Goal: Information Seeking & Learning: Learn about a topic

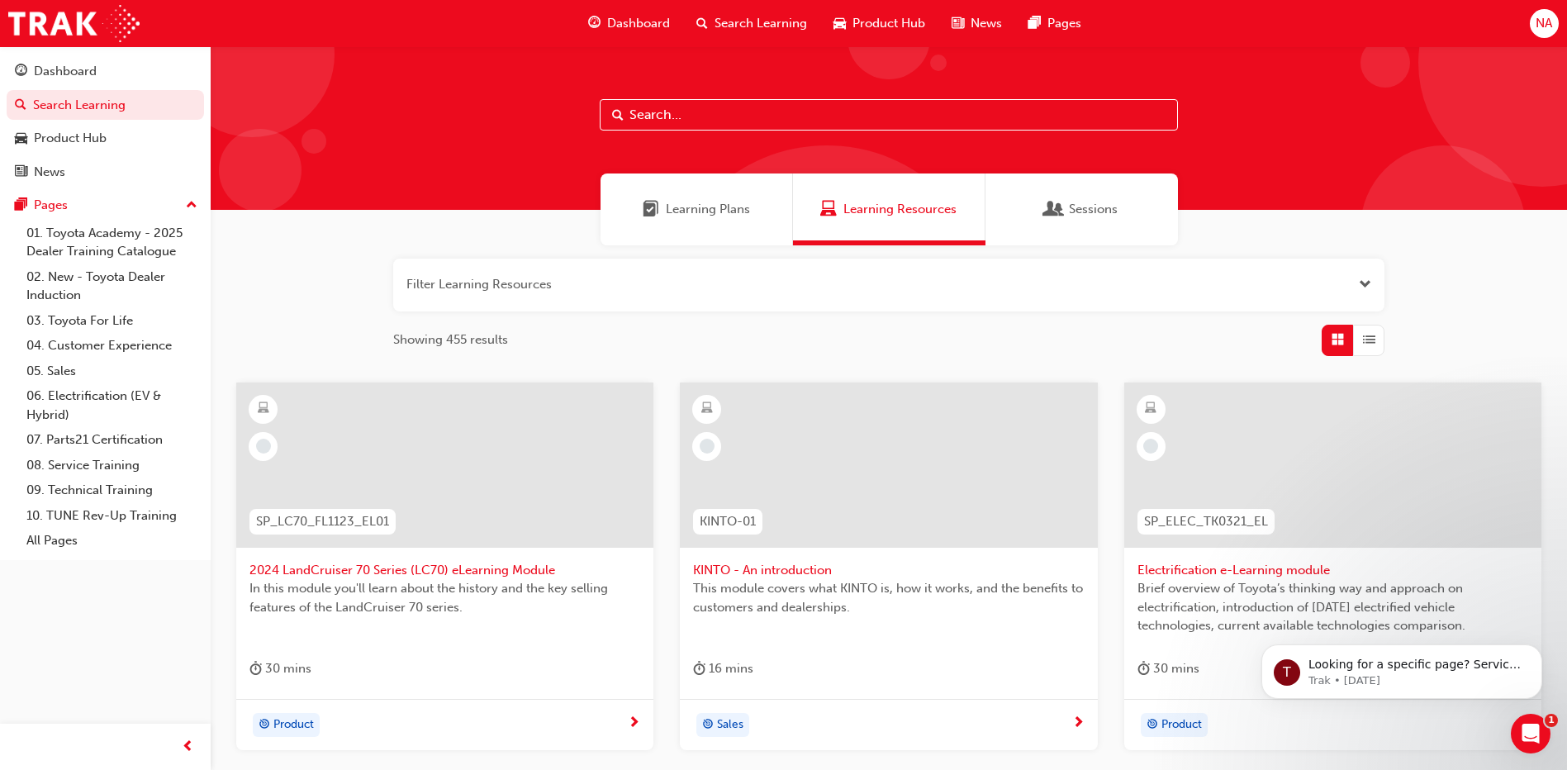
click at [1081, 117] on input "text" at bounding box center [889, 114] width 578 height 31
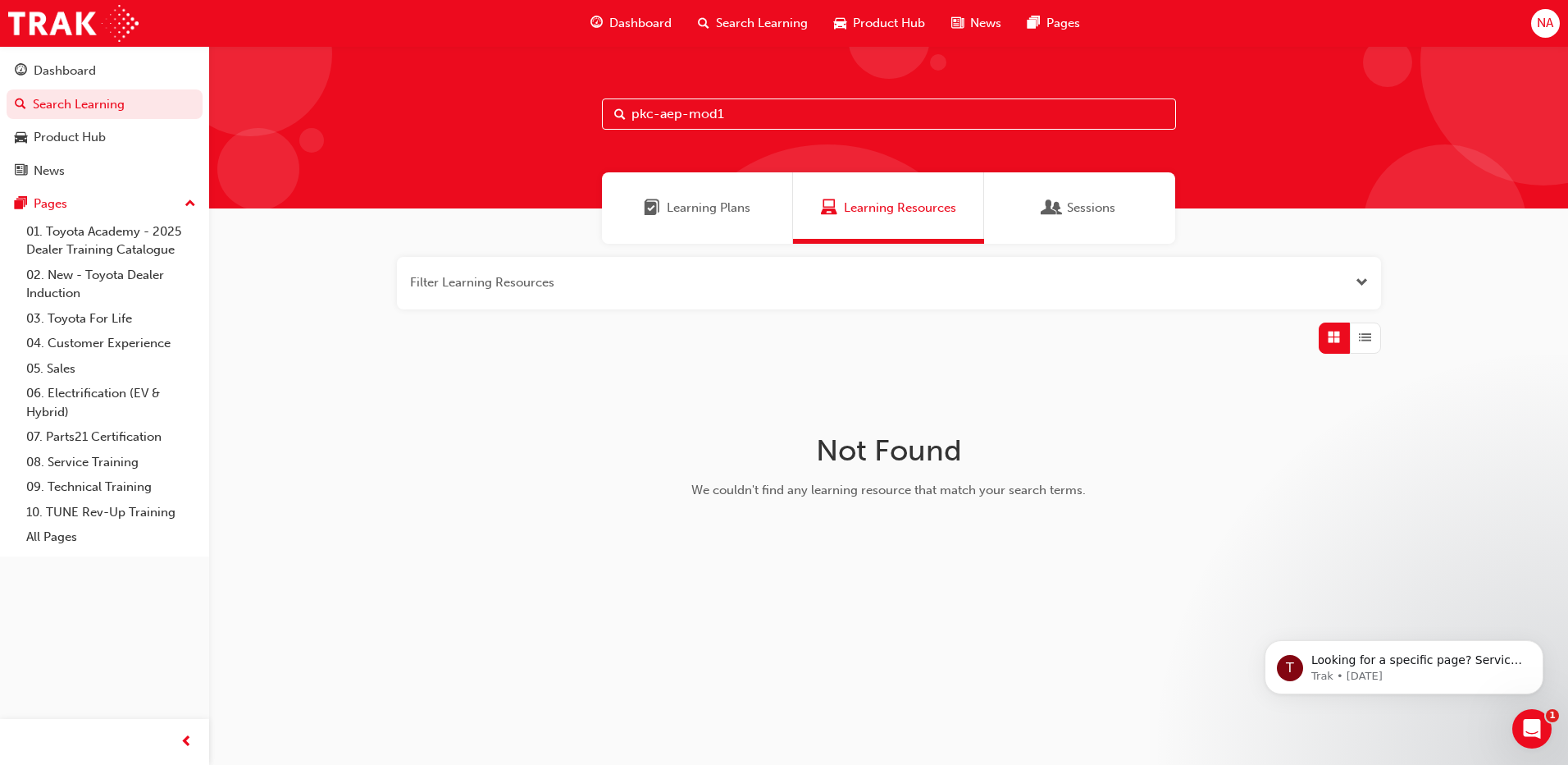
click at [742, 121] on input "pkc-aep-mod1" at bounding box center [889, 113] width 574 height 31
click at [685, 117] on input "pkc-aep-mod1" at bounding box center [889, 113] width 574 height 31
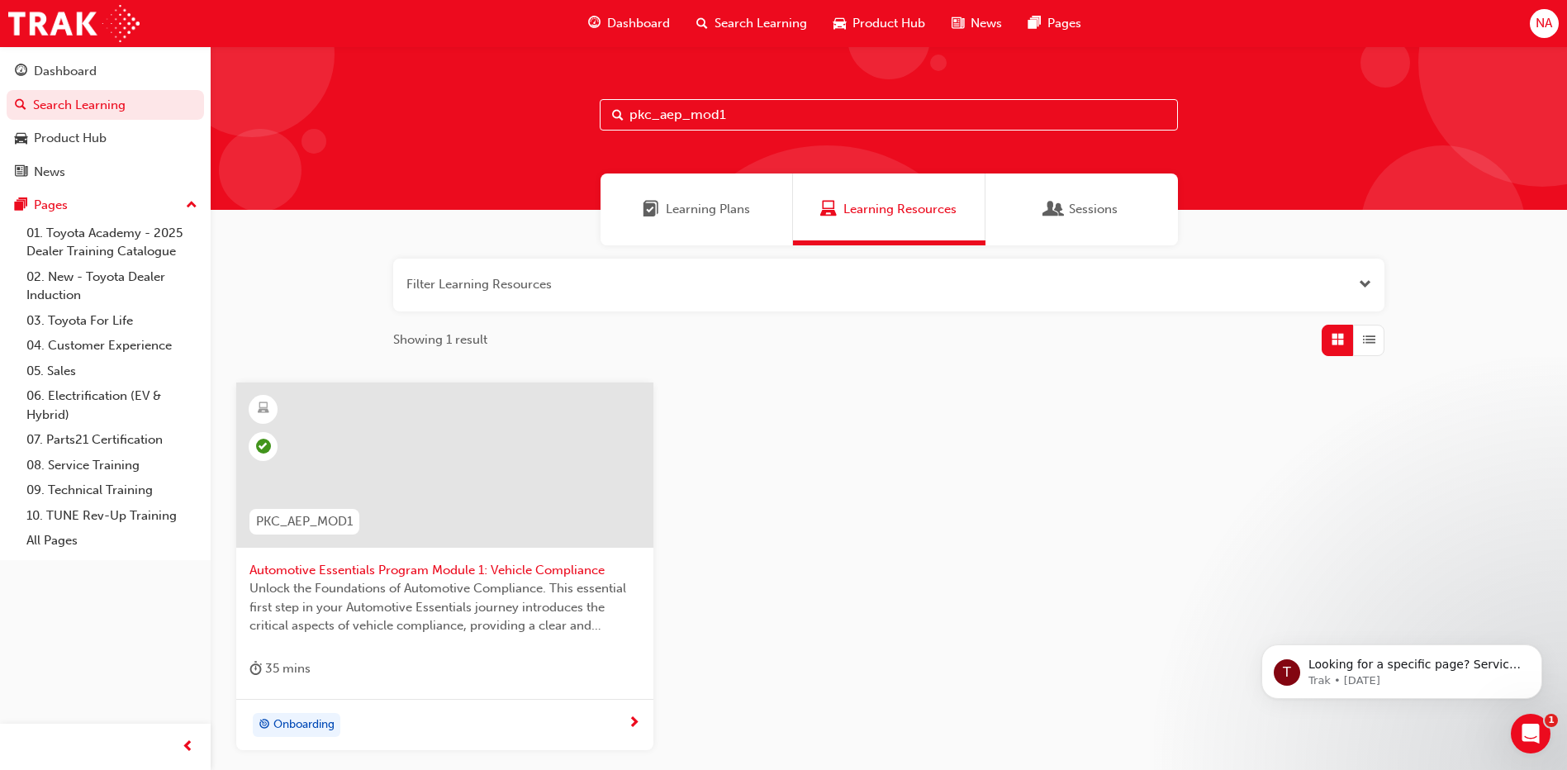
click at [747, 126] on input "pkc_aep_mod1" at bounding box center [889, 114] width 578 height 31
type input "pkc_aep_mod2"
click at [531, 476] on div at bounding box center [444, 464] width 417 height 165
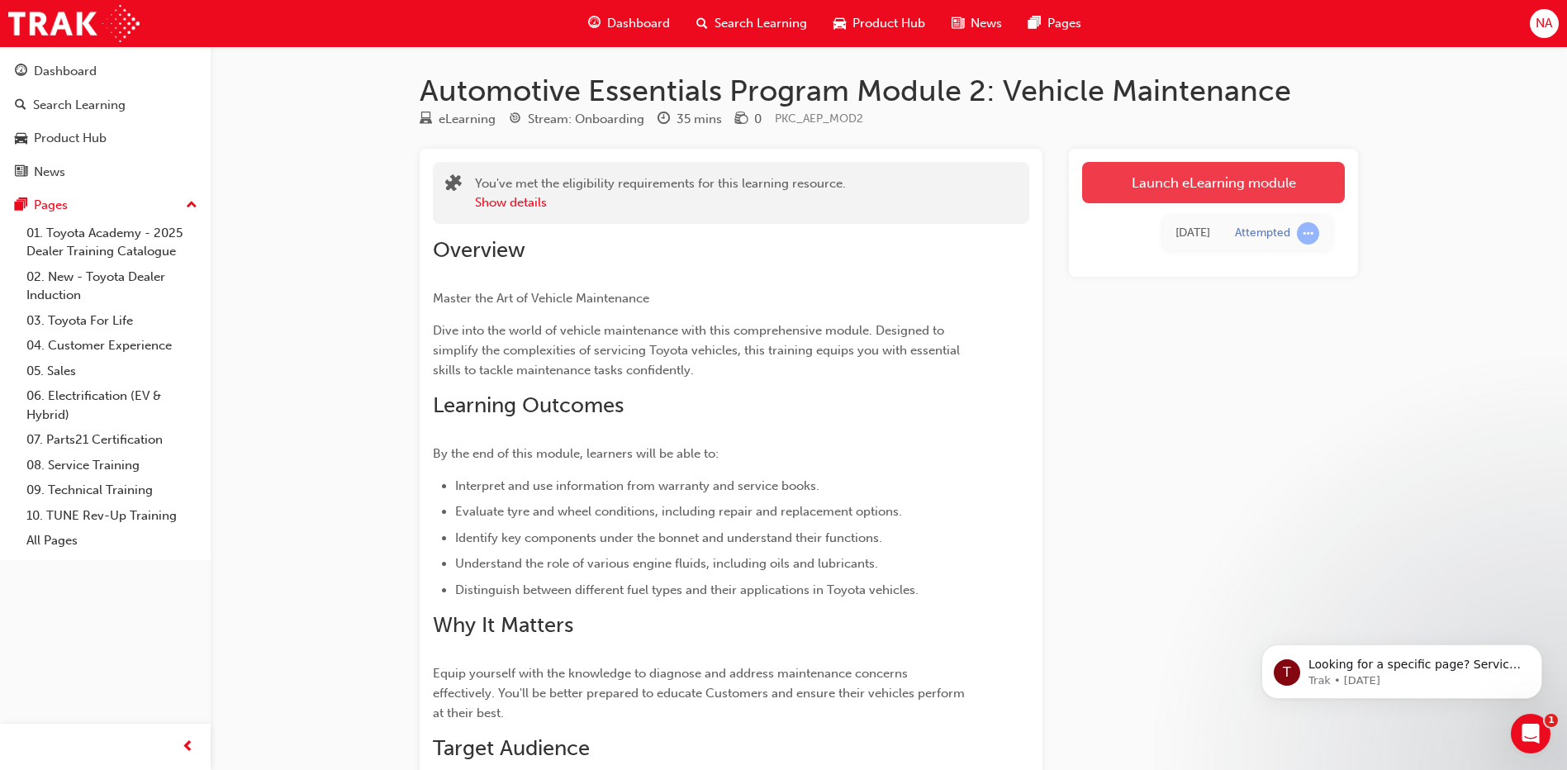
click at [1141, 186] on link "Launch eLearning module" at bounding box center [1213, 182] width 263 height 41
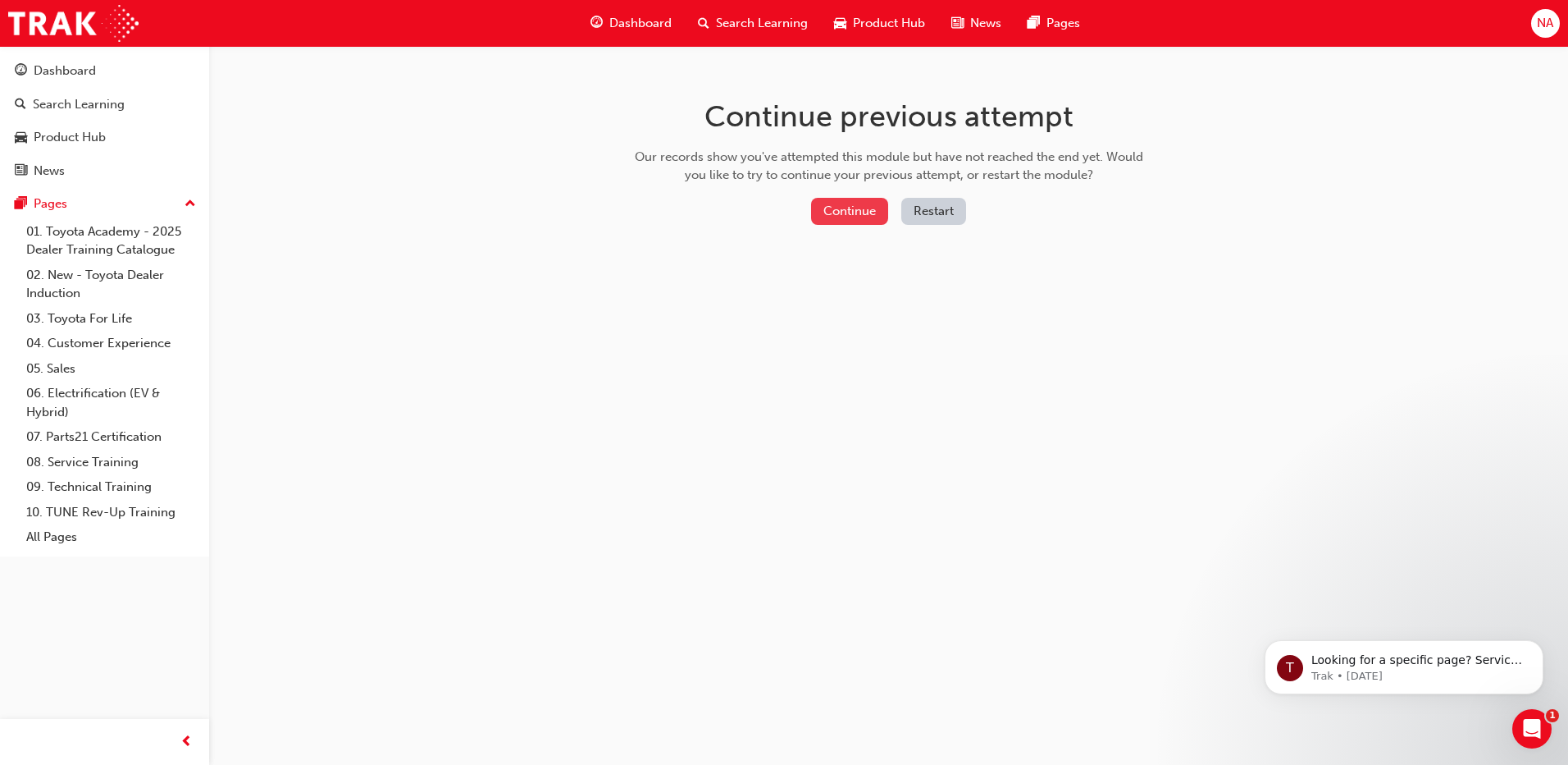
click at [860, 213] on button "Continue" at bounding box center [850, 211] width 77 height 27
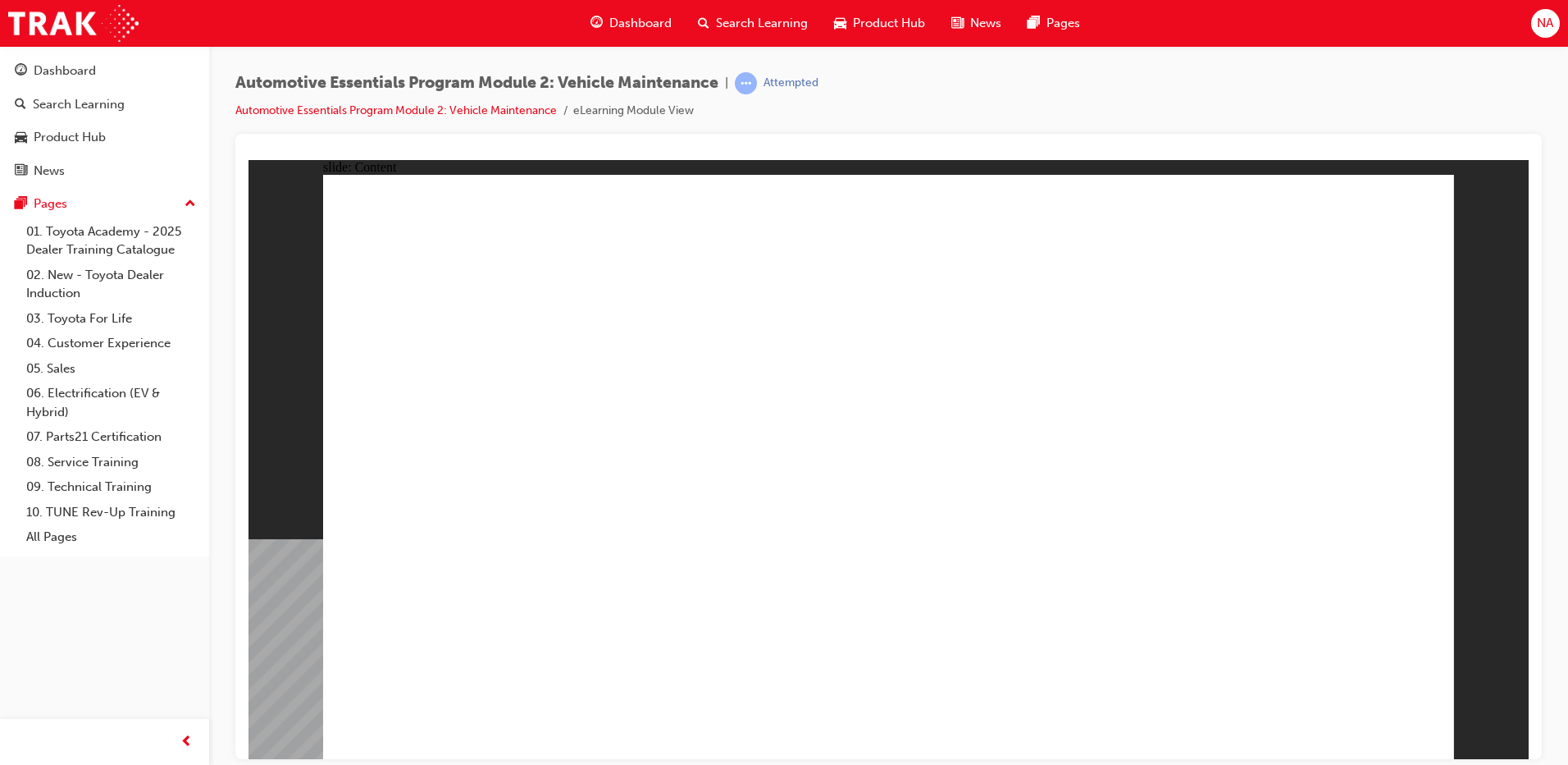
drag, startPoint x: 797, startPoint y: 498, endPoint x: 800, endPoint y: 517, distance: 19.2
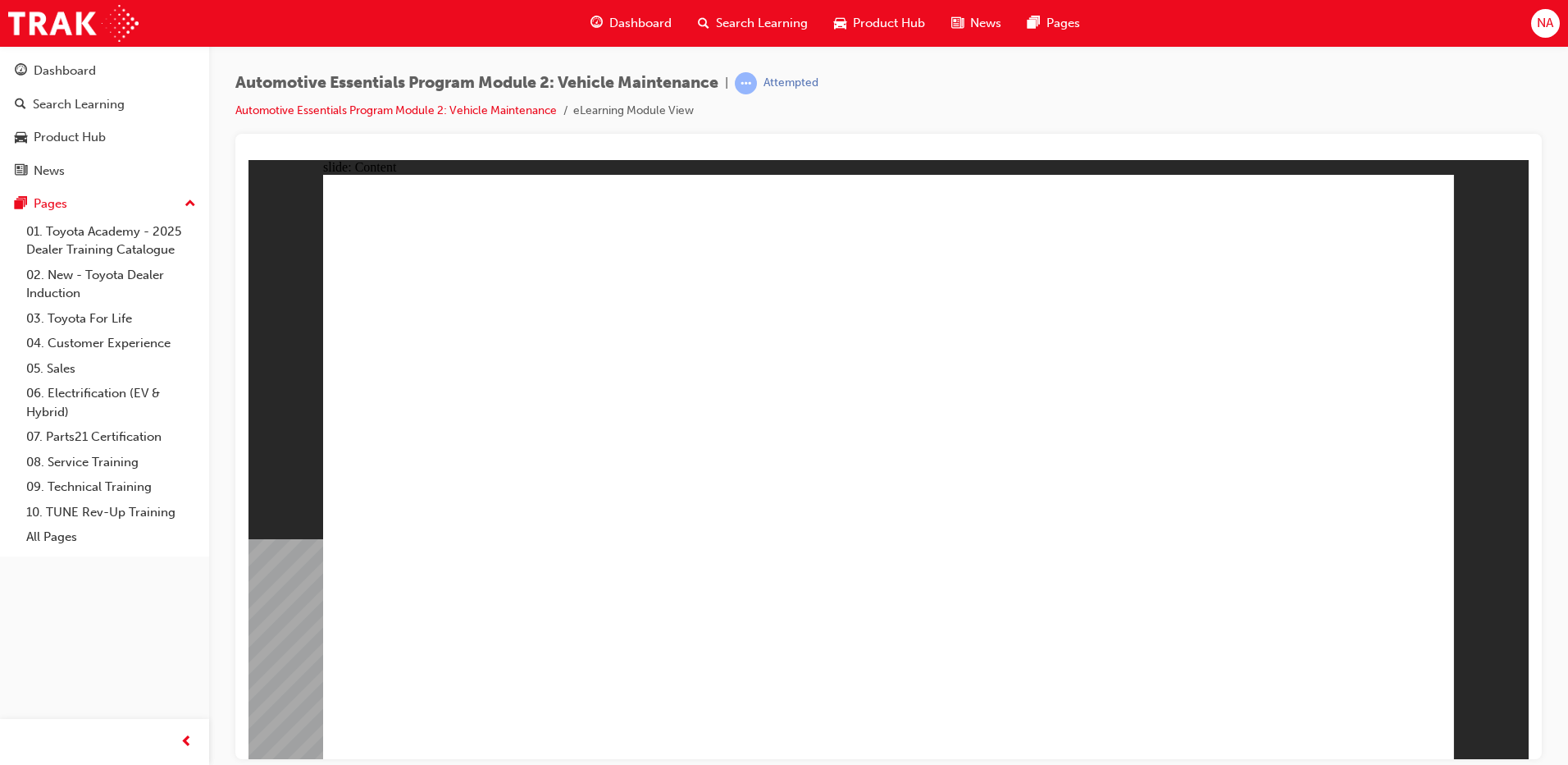
drag, startPoint x: 1384, startPoint y: 214, endPoint x: 1421, endPoint y: 213, distance: 37.0
drag, startPoint x: 1313, startPoint y: 711, endPoint x: 1337, endPoint y: 720, distance: 25.6
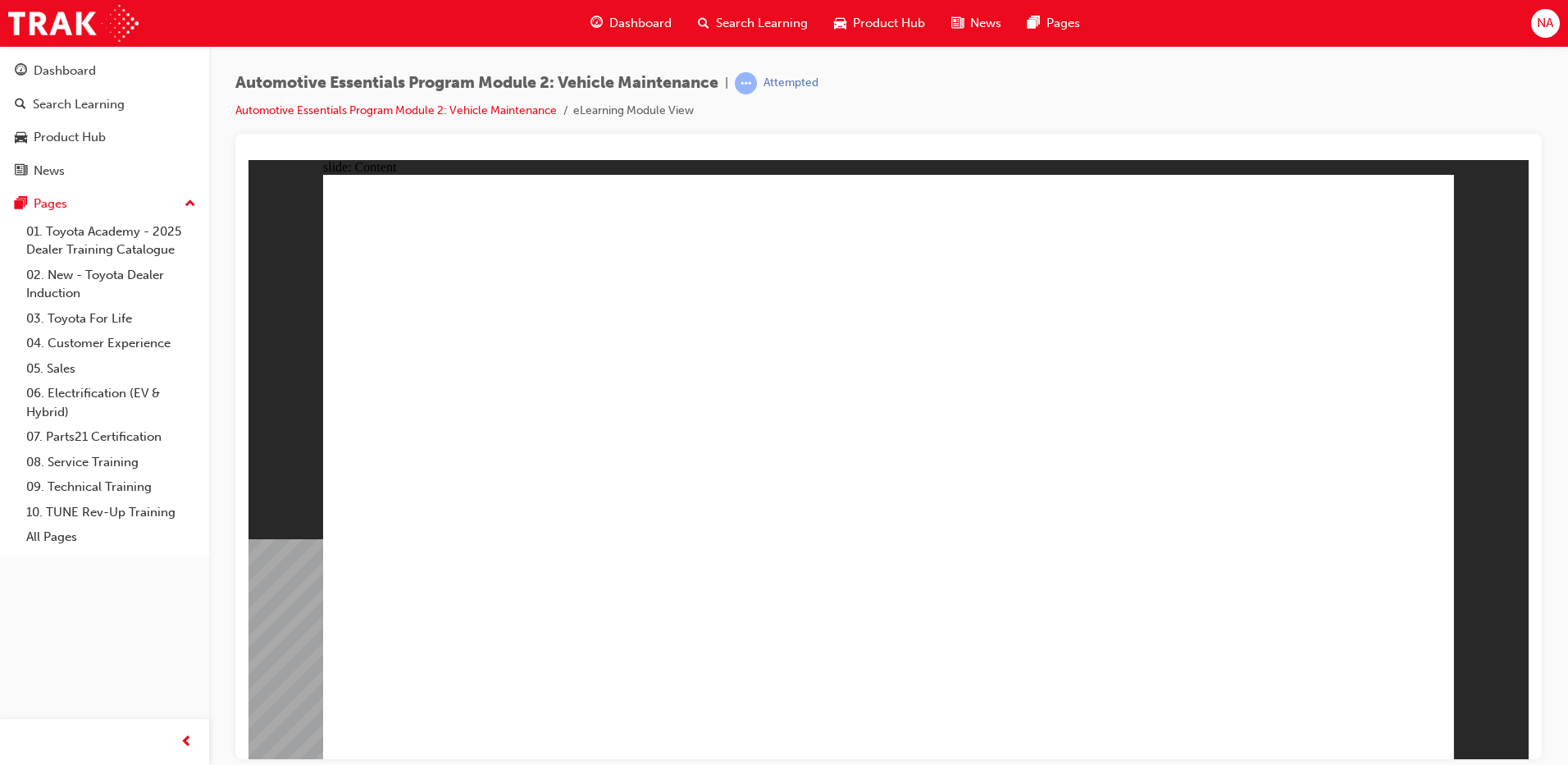
drag, startPoint x: 1234, startPoint y: 461, endPoint x: 1244, endPoint y: 445, distance: 18.9
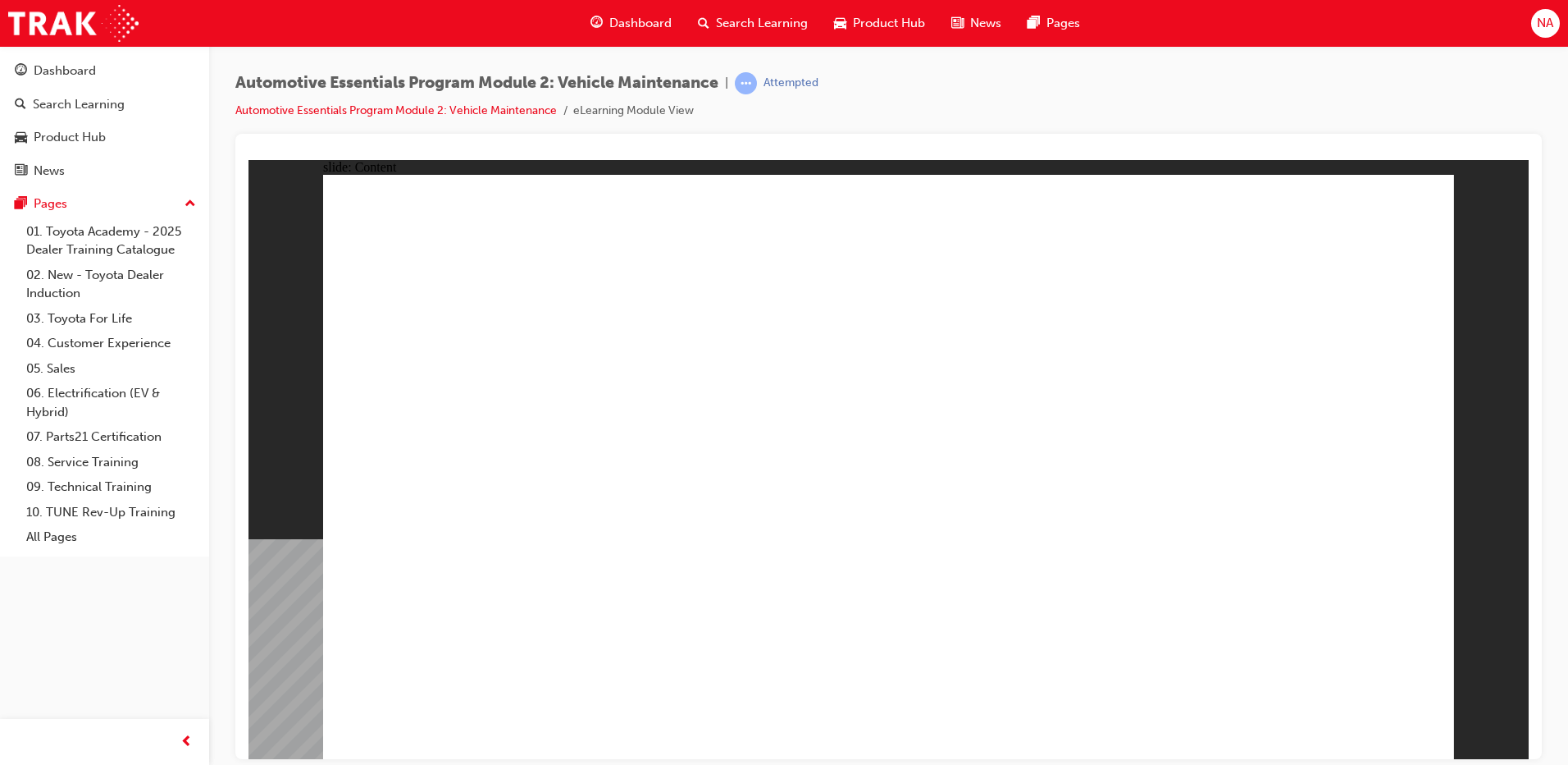
drag, startPoint x: 1385, startPoint y: 233, endPoint x: 1313, endPoint y: 281, distance: 86.5
drag, startPoint x: 1138, startPoint y: 388, endPoint x: 1095, endPoint y: 393, distance: 43.3
drag, startPoint x: 906, startPoint y: 412, endPoint x: 702, endPoint y: 346, distance: 214.4
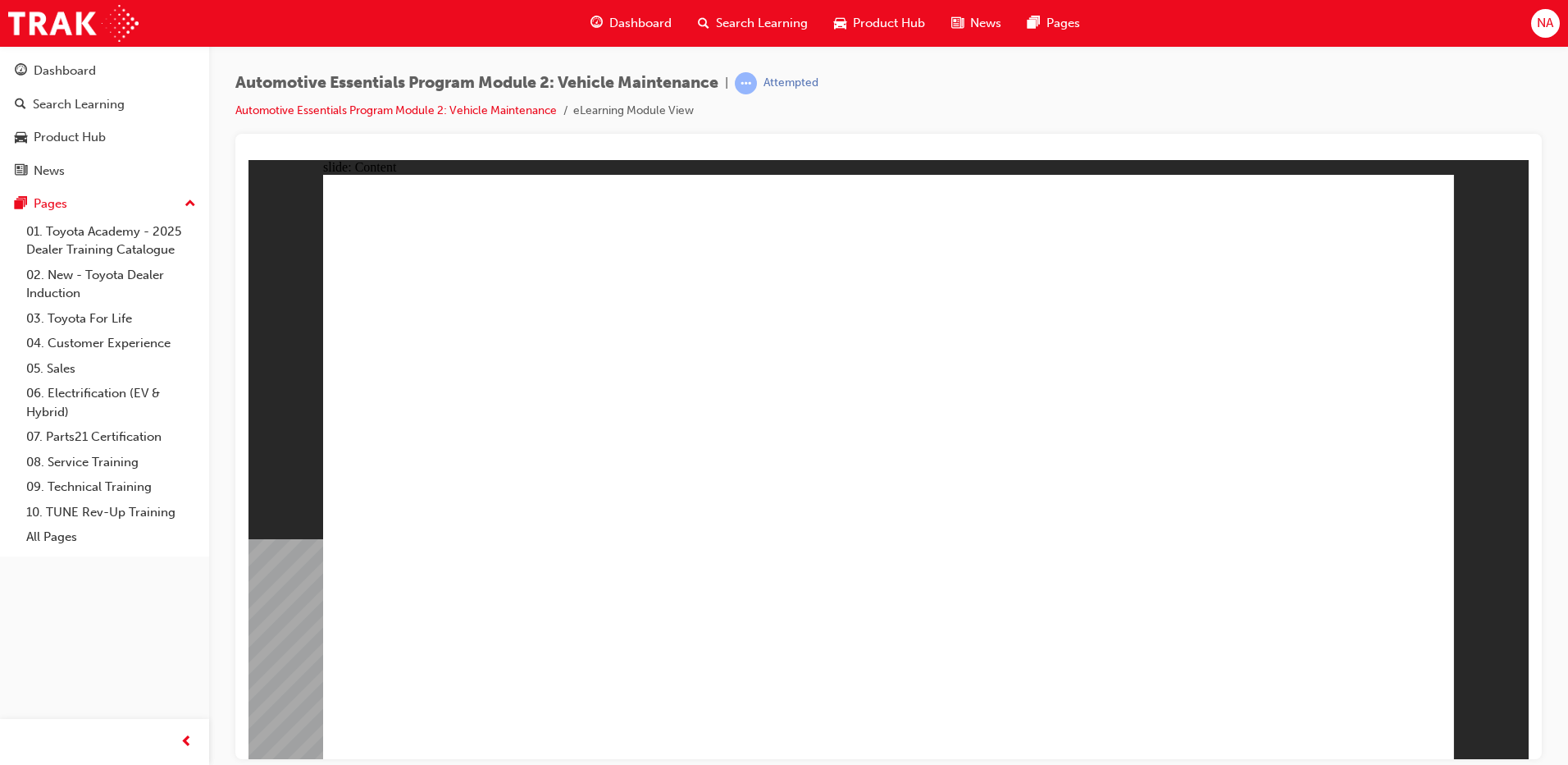
drag, startPoint x: 702, startPoint y: 492, endPoint x: 692, endPoint y: 581, distance: 89.6
drag, startPoint x: 692, startPoint y: 581, endPoint x: 766, endPoint y: 649, distance: 100.5
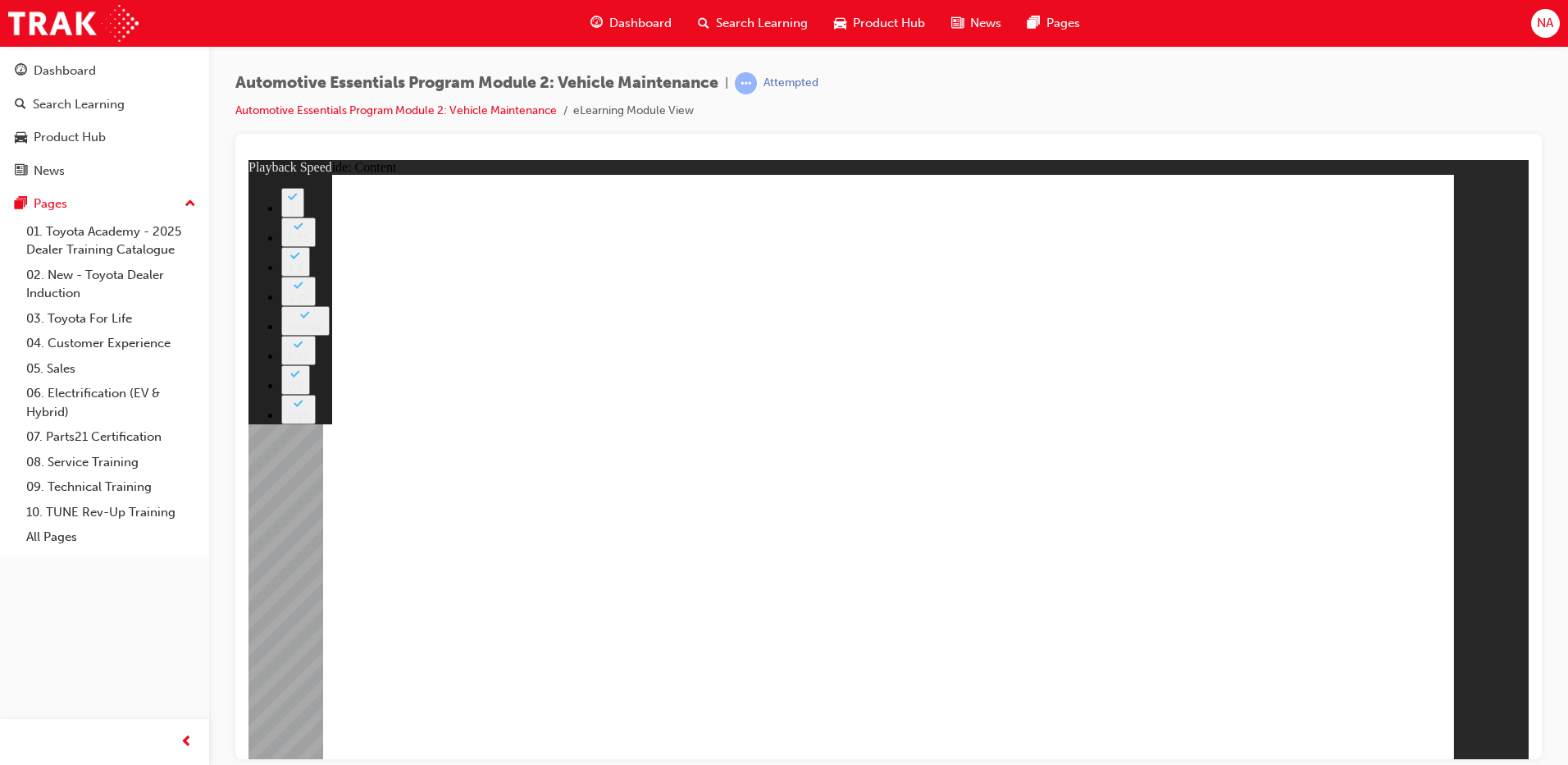
drag, startPoint x: 792, startPoint y: 412, endPoint x: 840, endPoint y: 489, distance: 90.7
drag, startPoint x: 1430, startPoint y: 199, endPoint x: 1375, endPoint y: 229, distance: 62.6
type input "8"
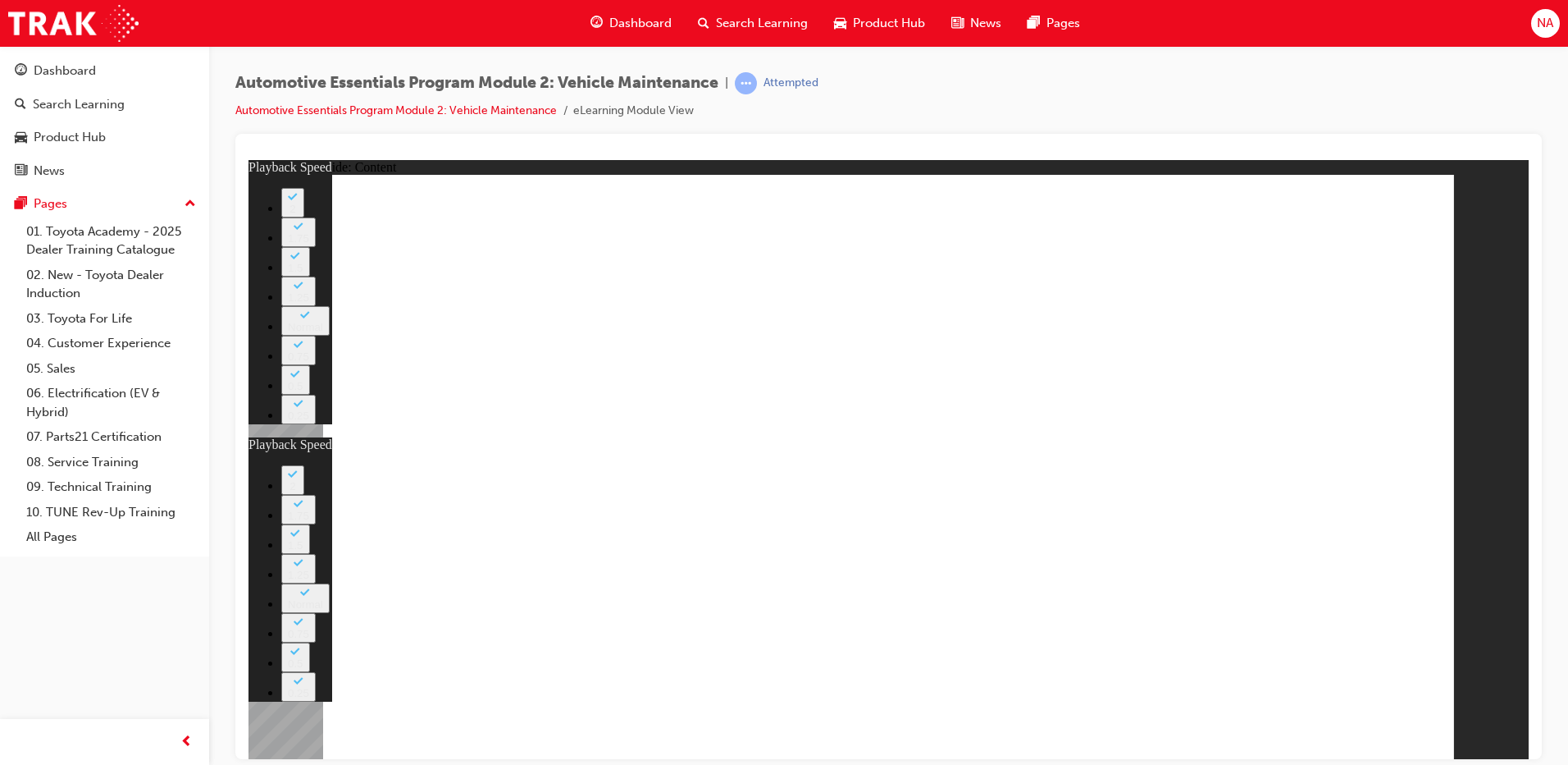
drag, startPoint x: 1381, startPoint y: 201, endPoint x: 1388, endPoint y: 205, distance: 8.1
type input "27"
type input "8"
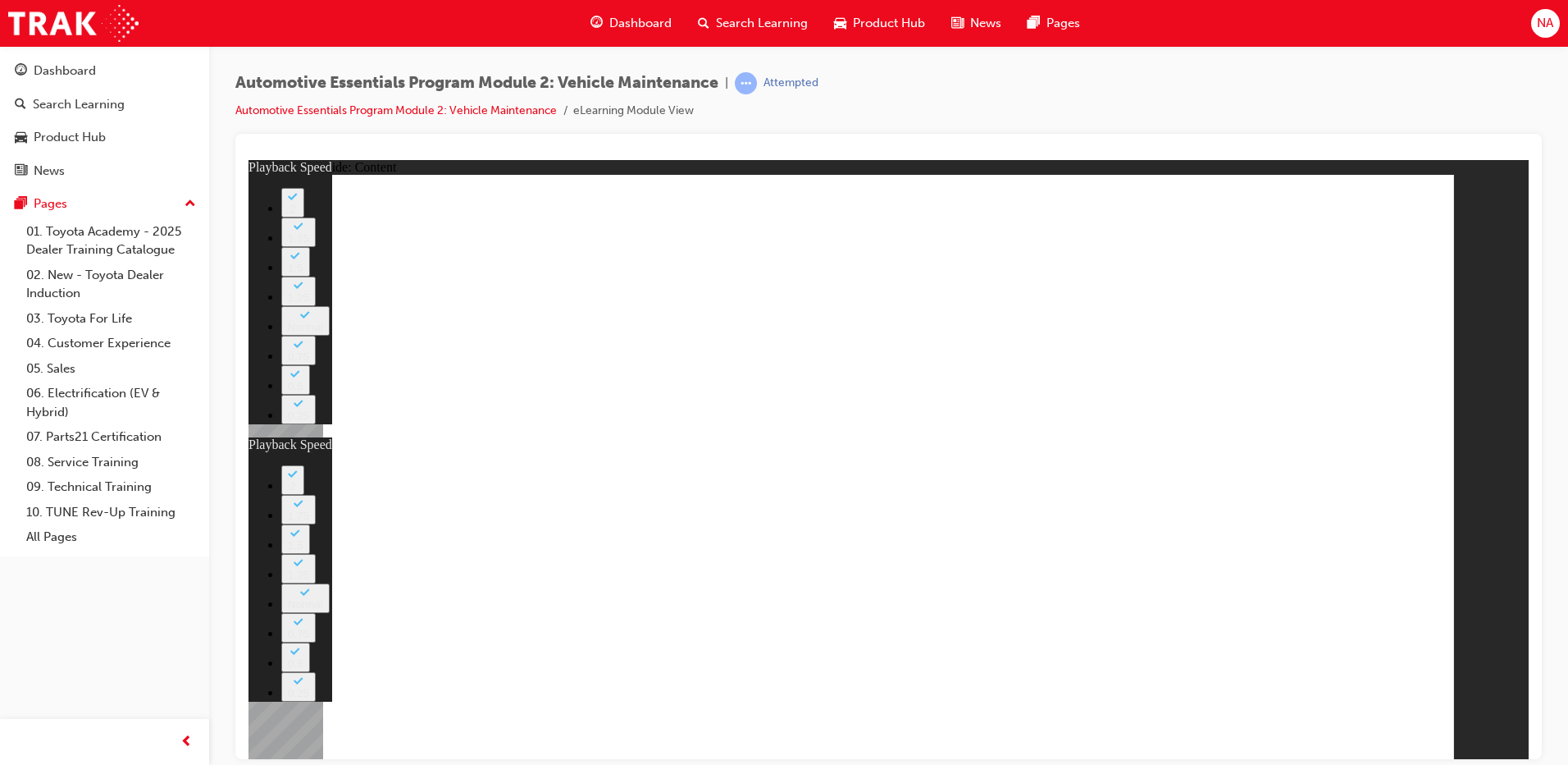
type input "27"
type input "12"
type input "8"
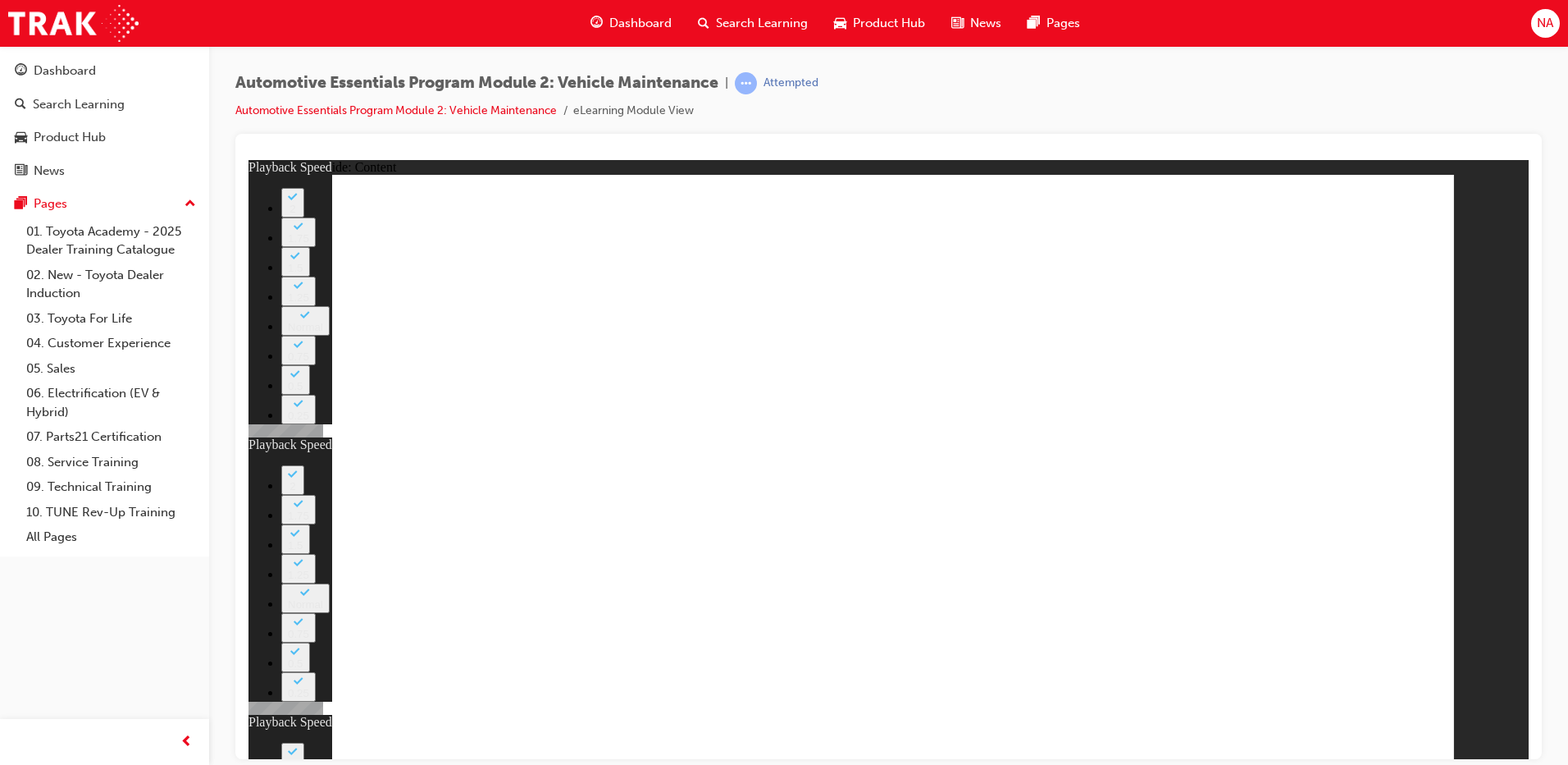
type input "27"
type input "12"
drag, startPoint x: 1027, startPoint y: 502, endPoint x: 1025, endPoint y: 534, distance: 32.1
drag, startPoint x: 1139, startPoint y: 645, endPoint x: 1183, endPoint y: 645, distance: 44.0
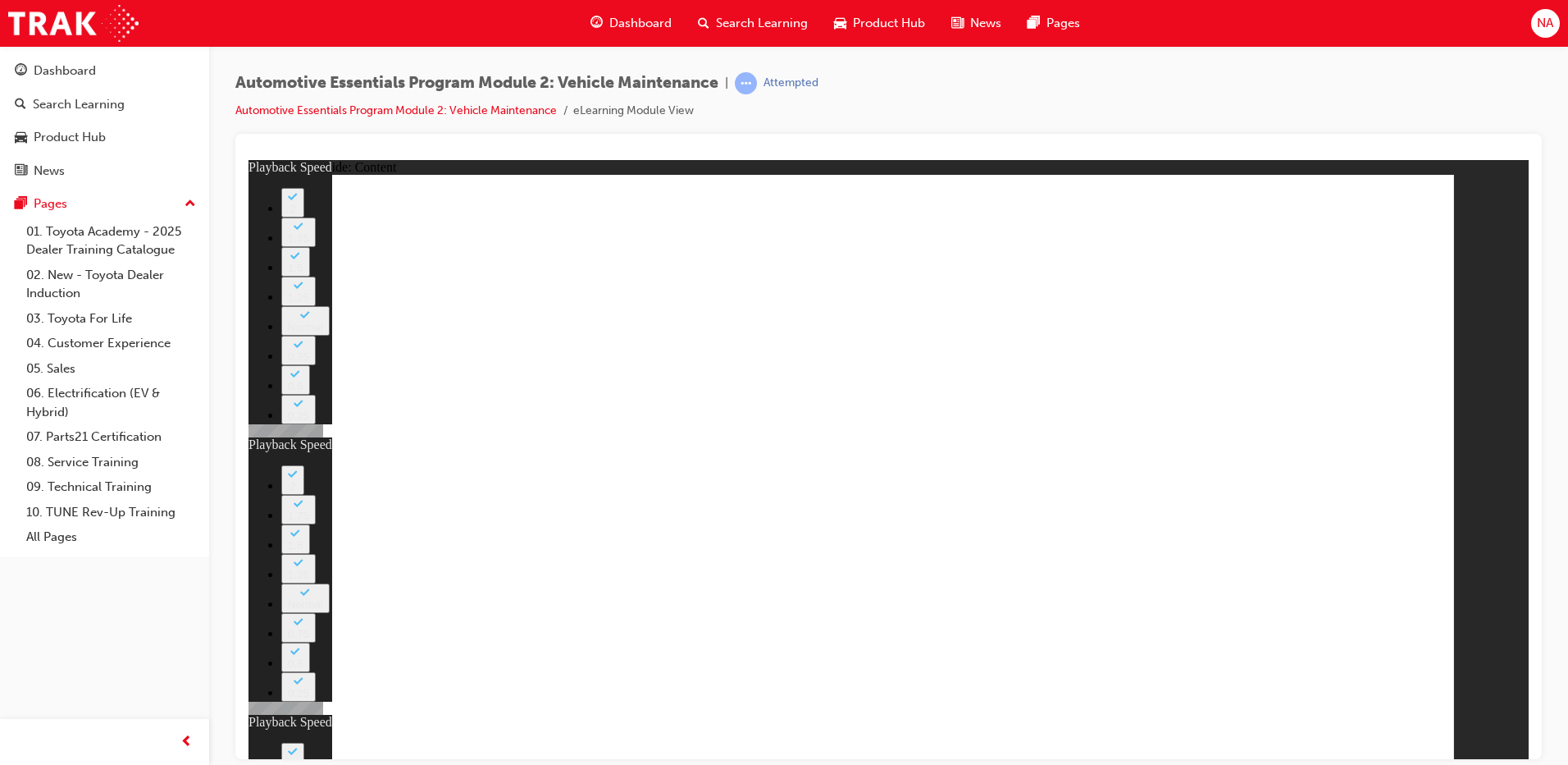
type input "56"
type input "8"
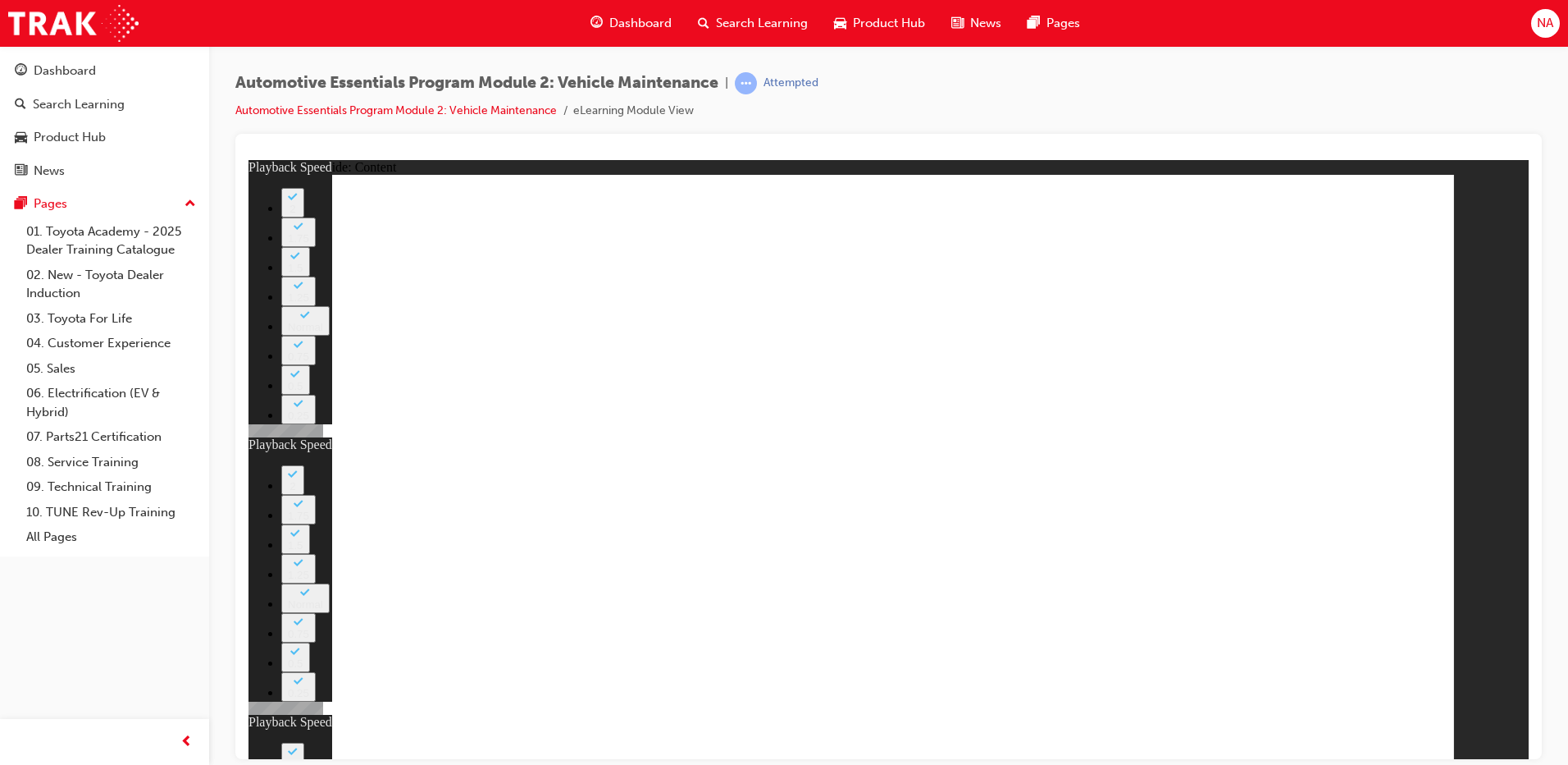
type input "27"
type input "12"
type input "56"
type input "8"
type input "27"
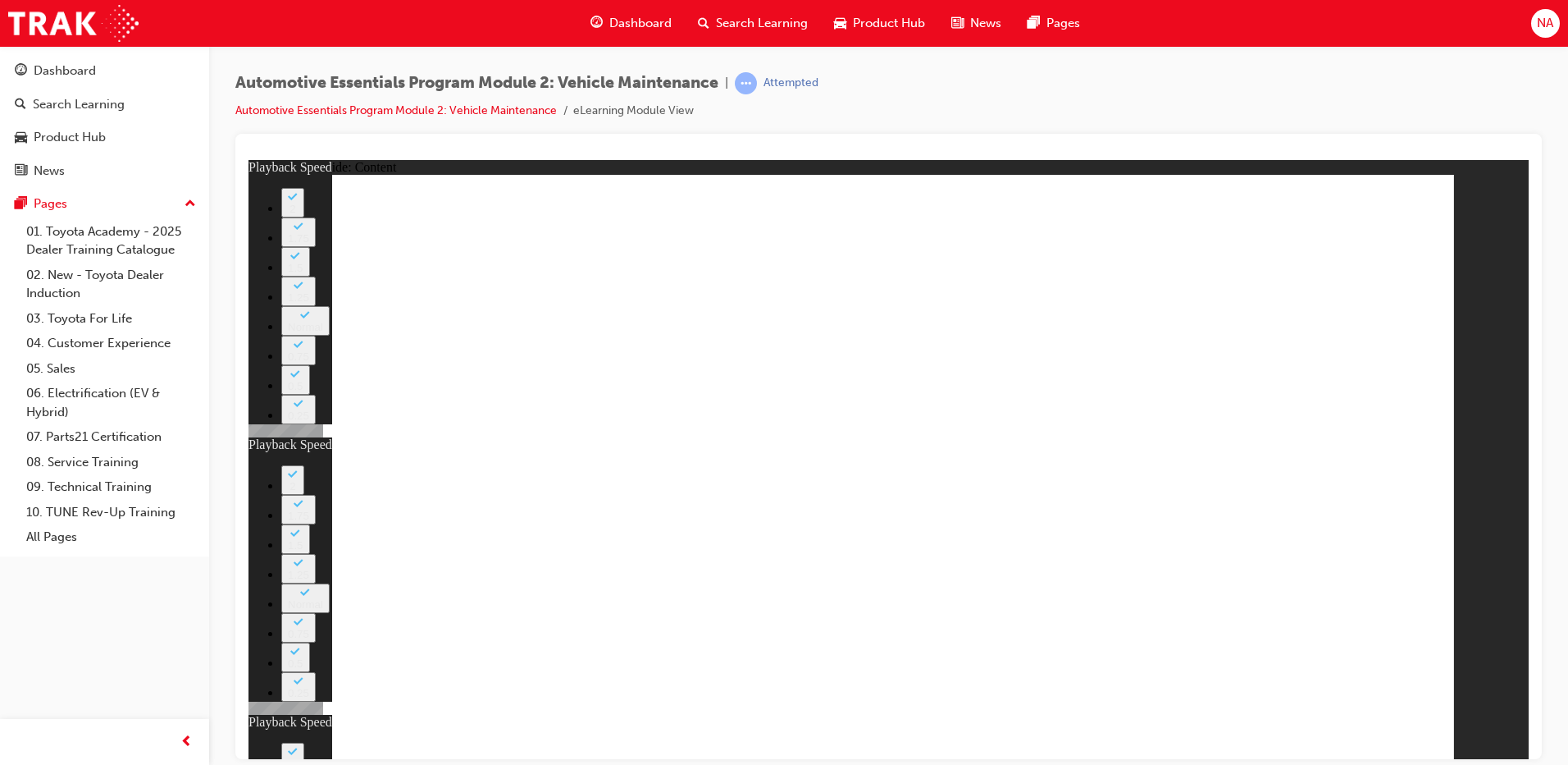
type input "12"
type input "56"
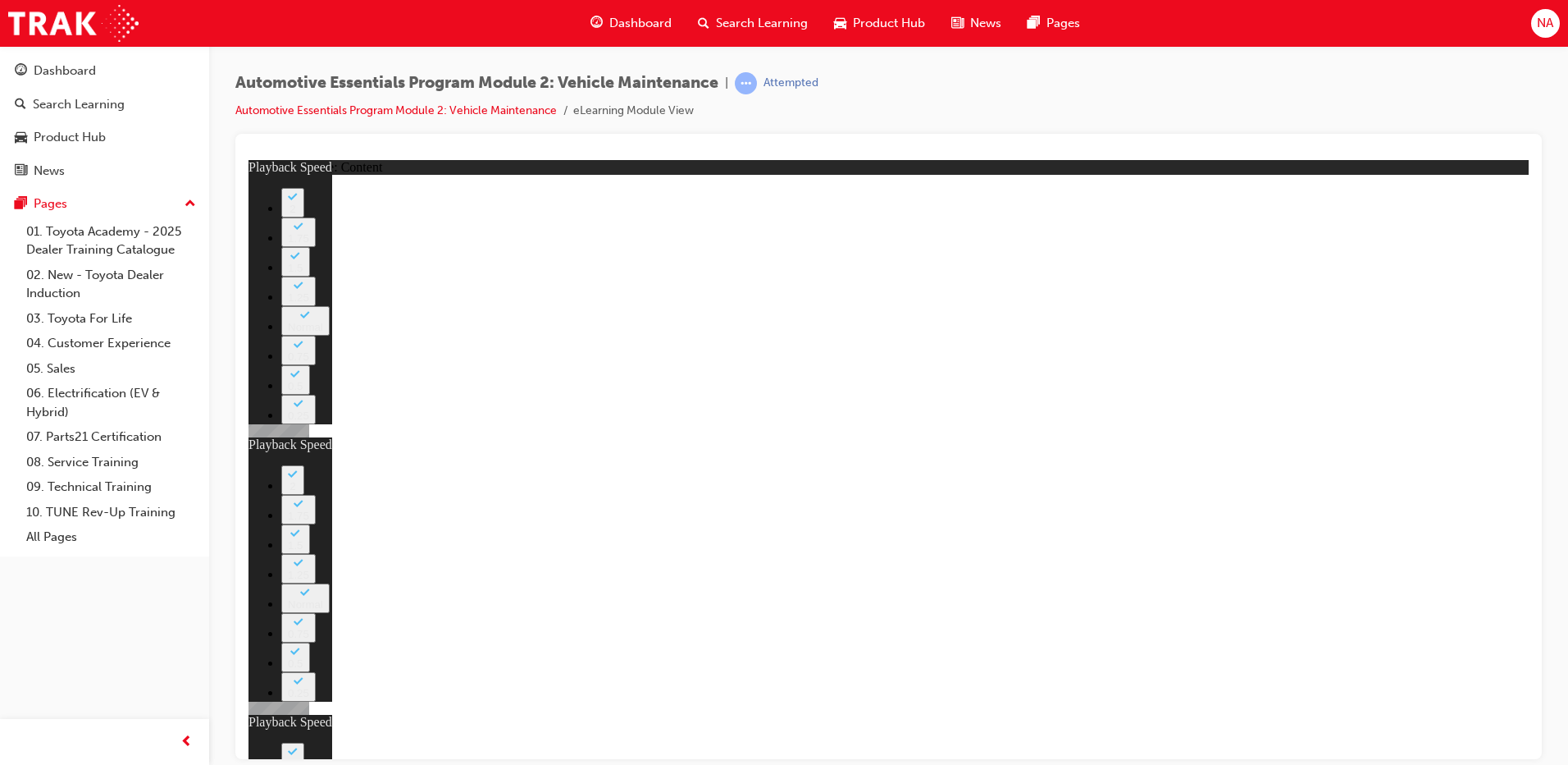
type input "8"
type input "27"
type input "12"
type input "56"
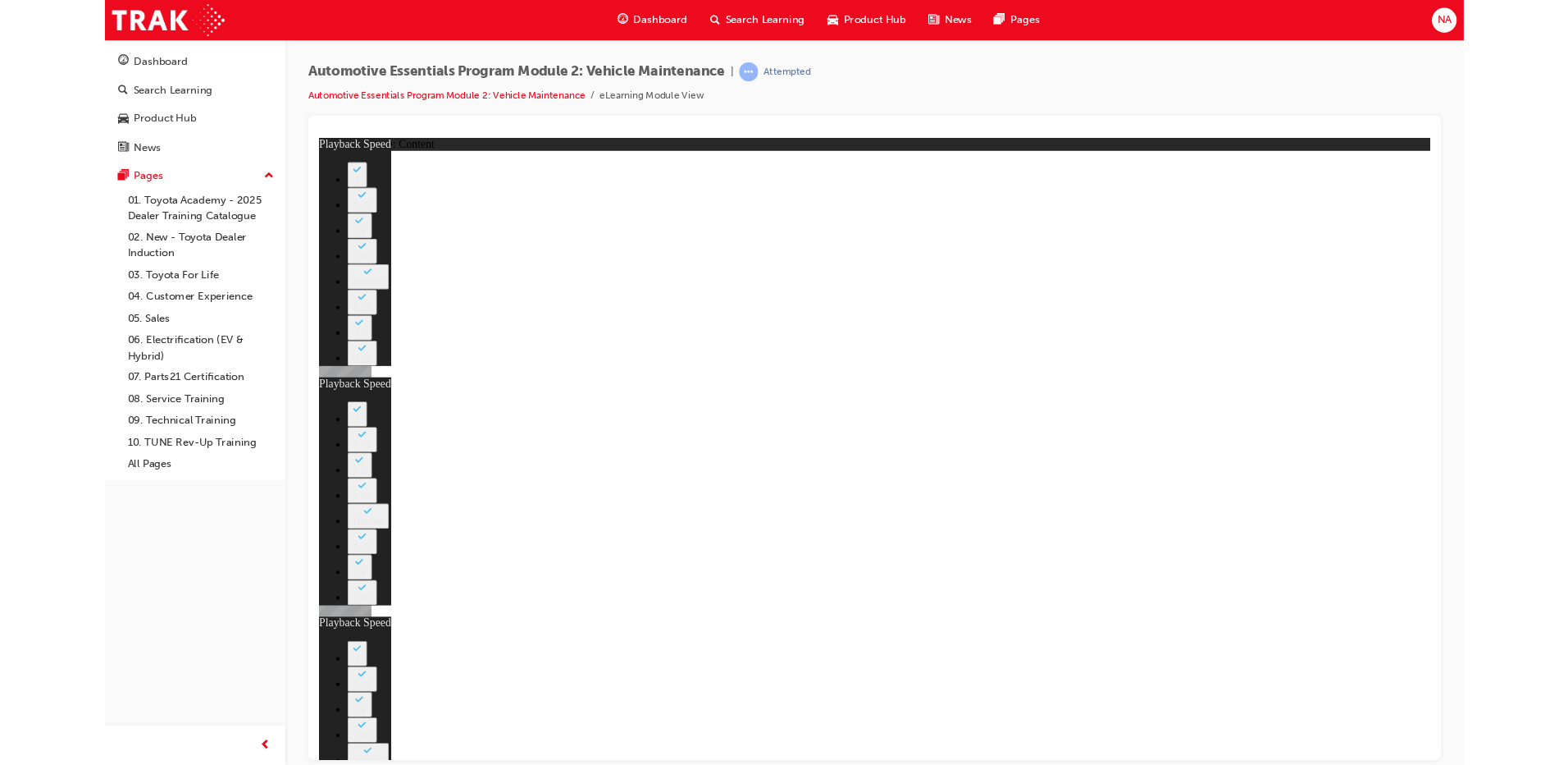
type input "8"
type input "27"
type input "12"
type input "56"
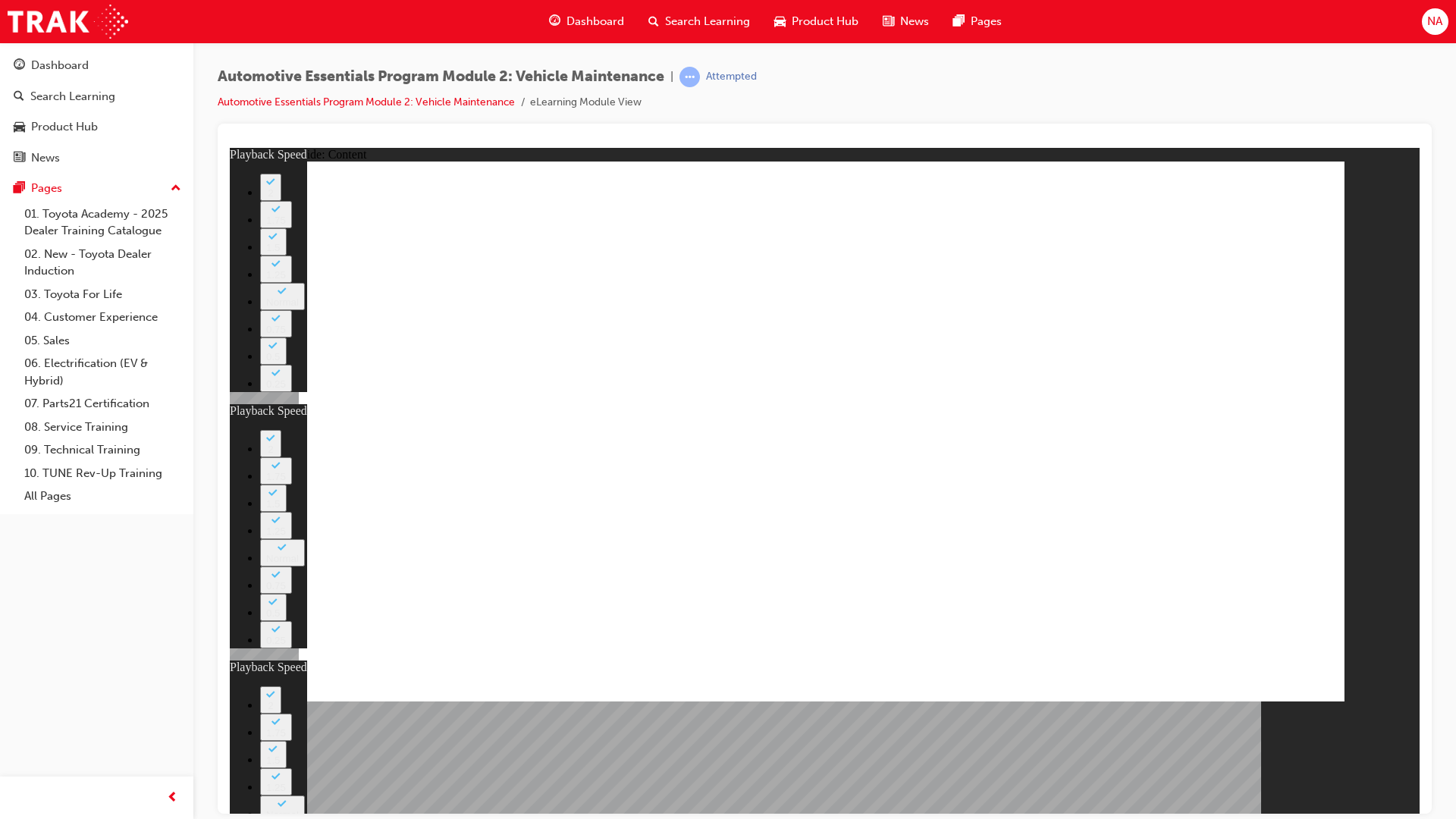
type input "8"
type input "27"
type input "12"
type input "56"
type input "8"
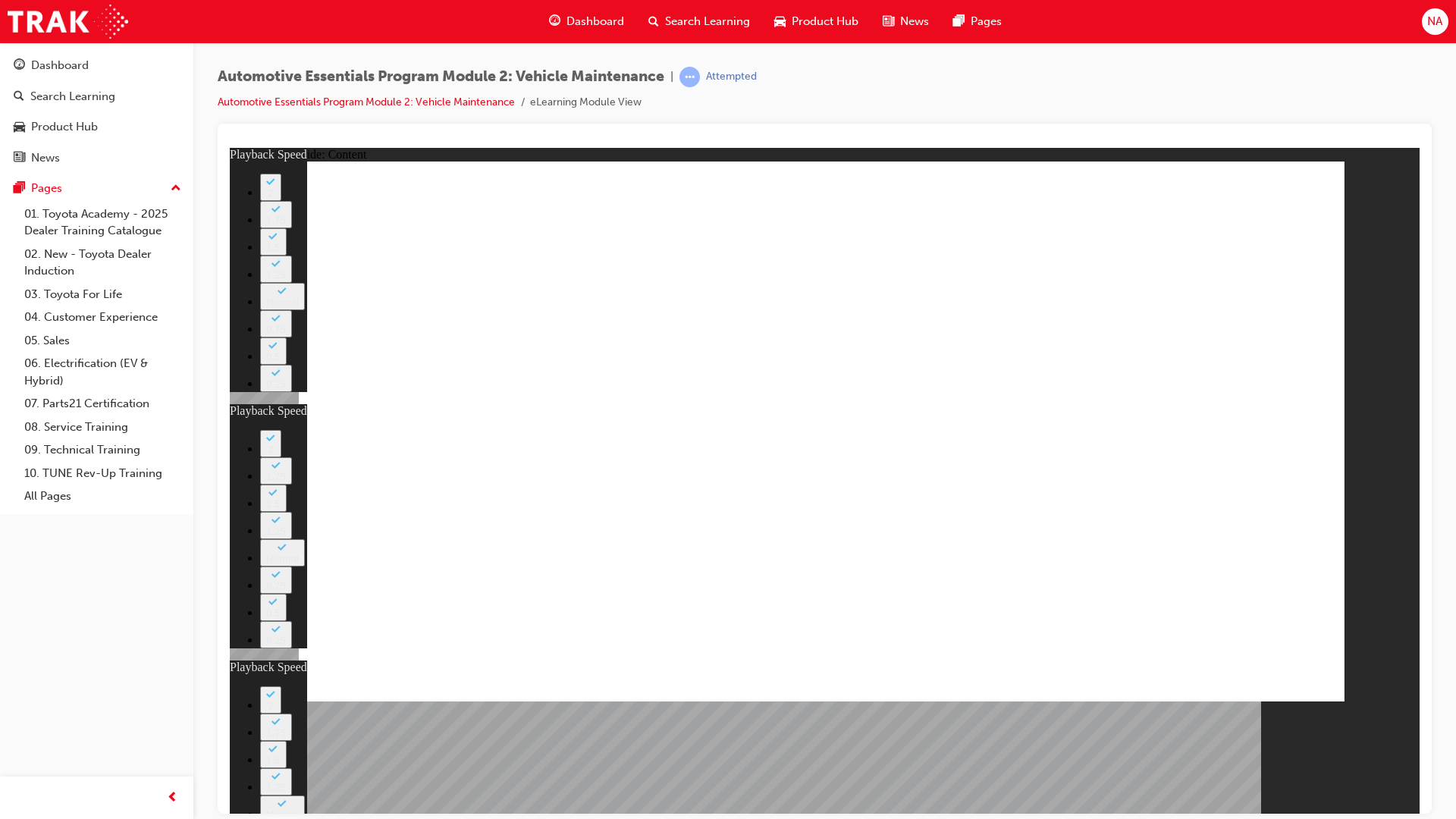
type input "27"
type input "12"
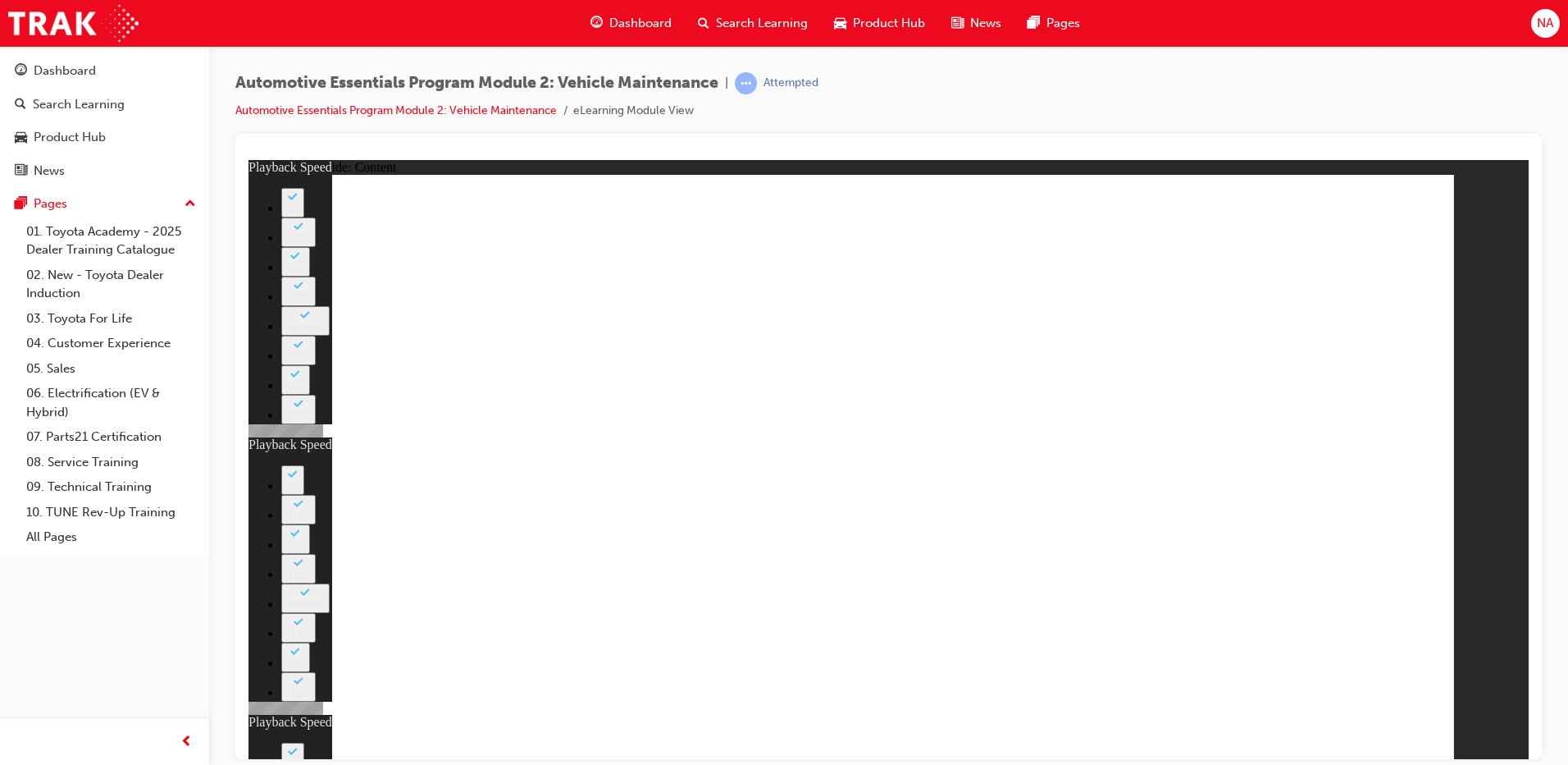
drag, startPoint x: 590, startPoint y: 600, endPoint x: 615, endPoint y: 619, distance: 31.4
drag, startPoint x: 986, startPoint y: 657, endPoint x: 1019, endPoint y: 610, distance: 57.4
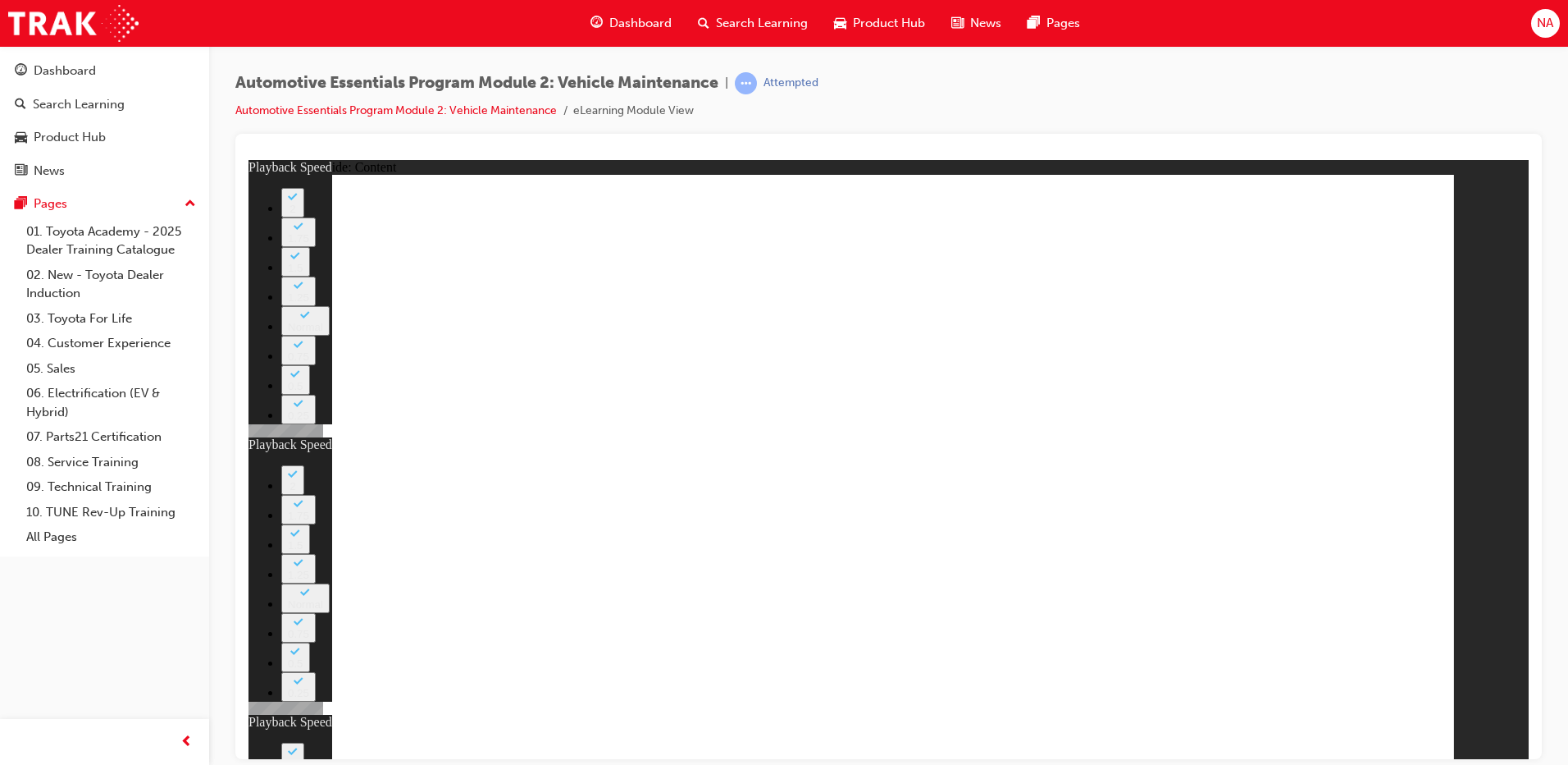
type input "0"
type input "8"
type input "27"
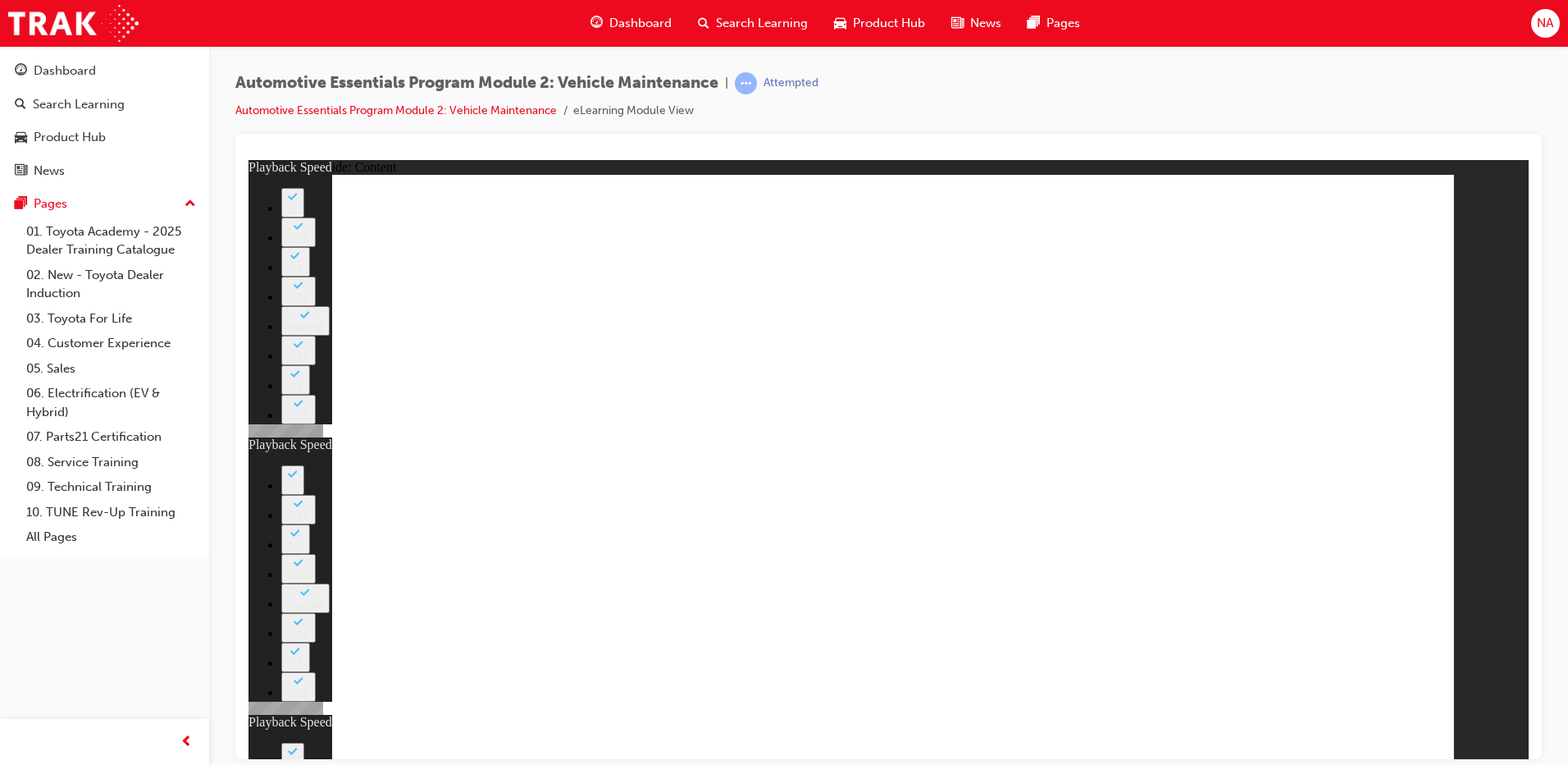
type input "12"
type input "13"
type input "8"
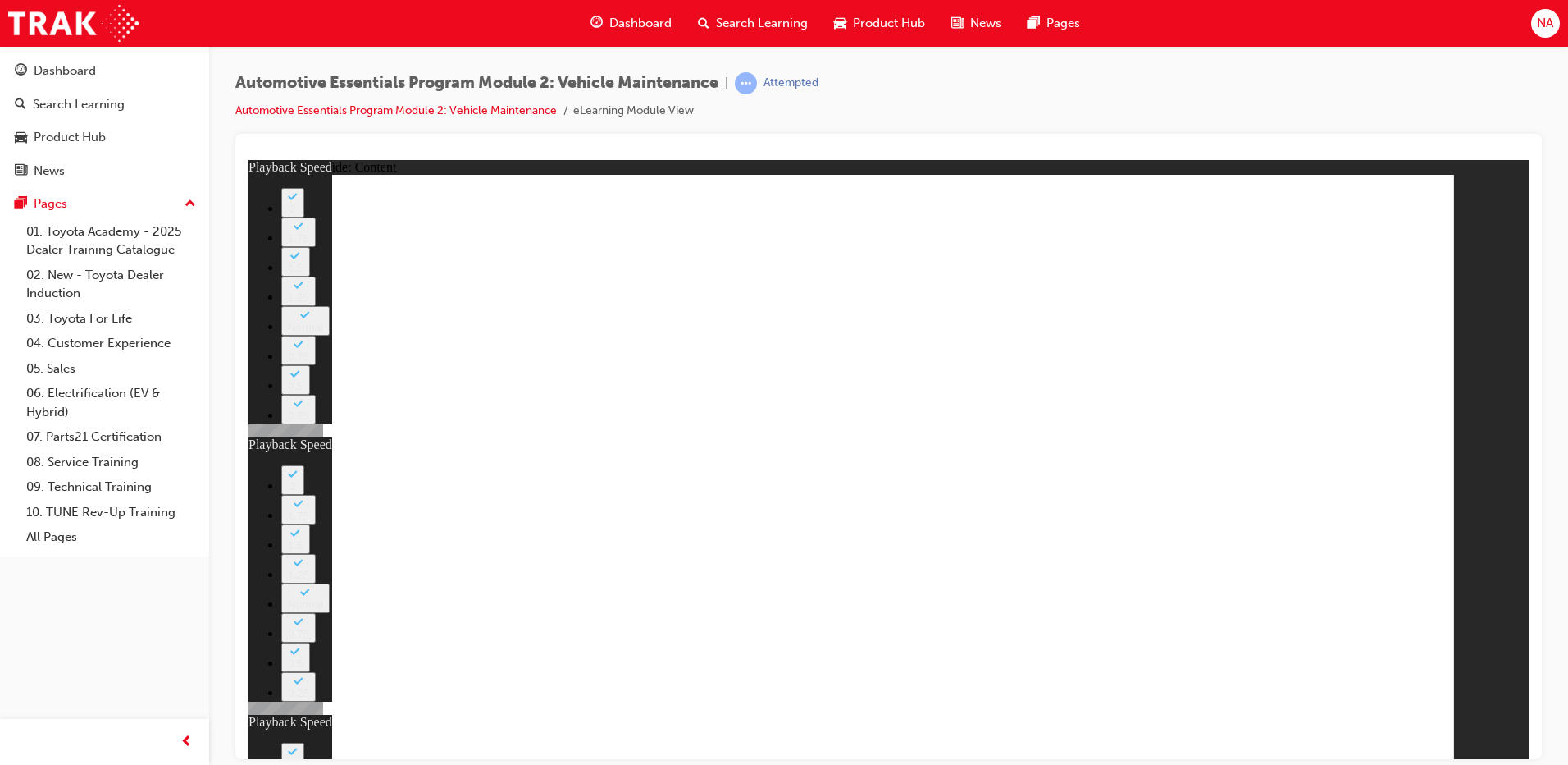
type input "27"
type input "12"
type input "0"
type input "13"
drag, startPoint x: 1397, startPoint y: 210, endPoint x: 1397, endPoint y: 224, distance: 14.0
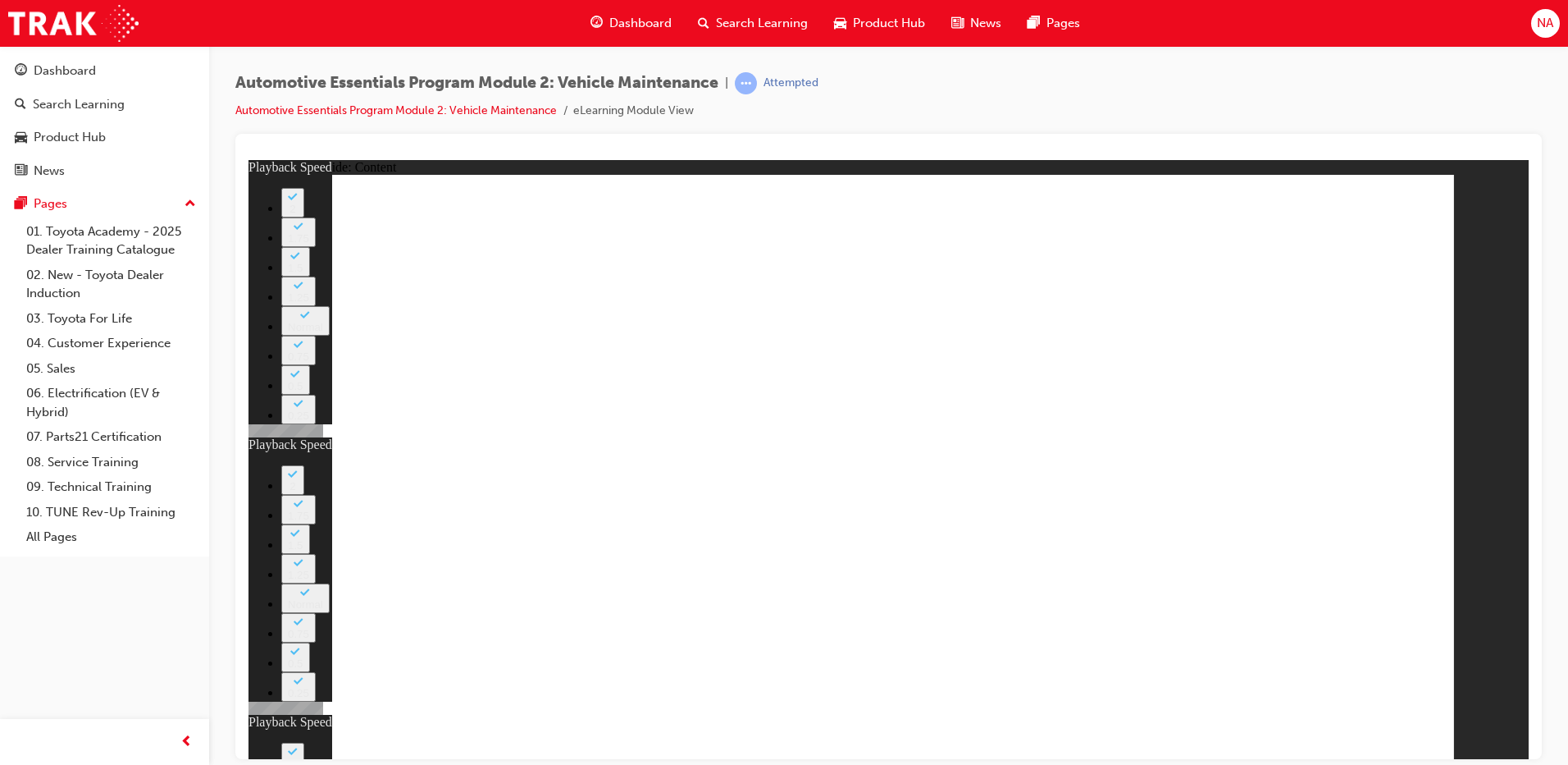
type input "8"
type input "27"
type input "12"
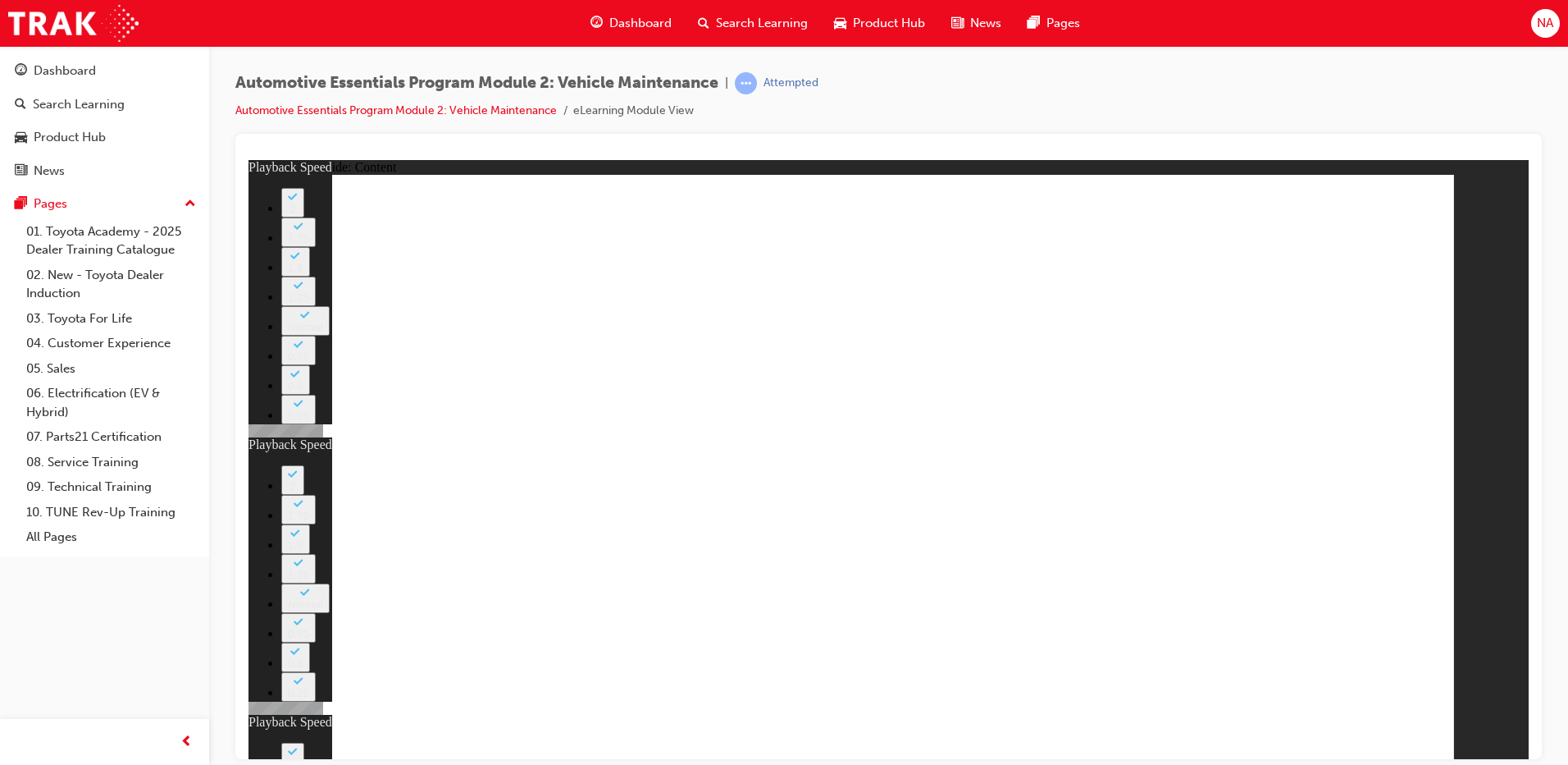
type input "0"
type input "13"
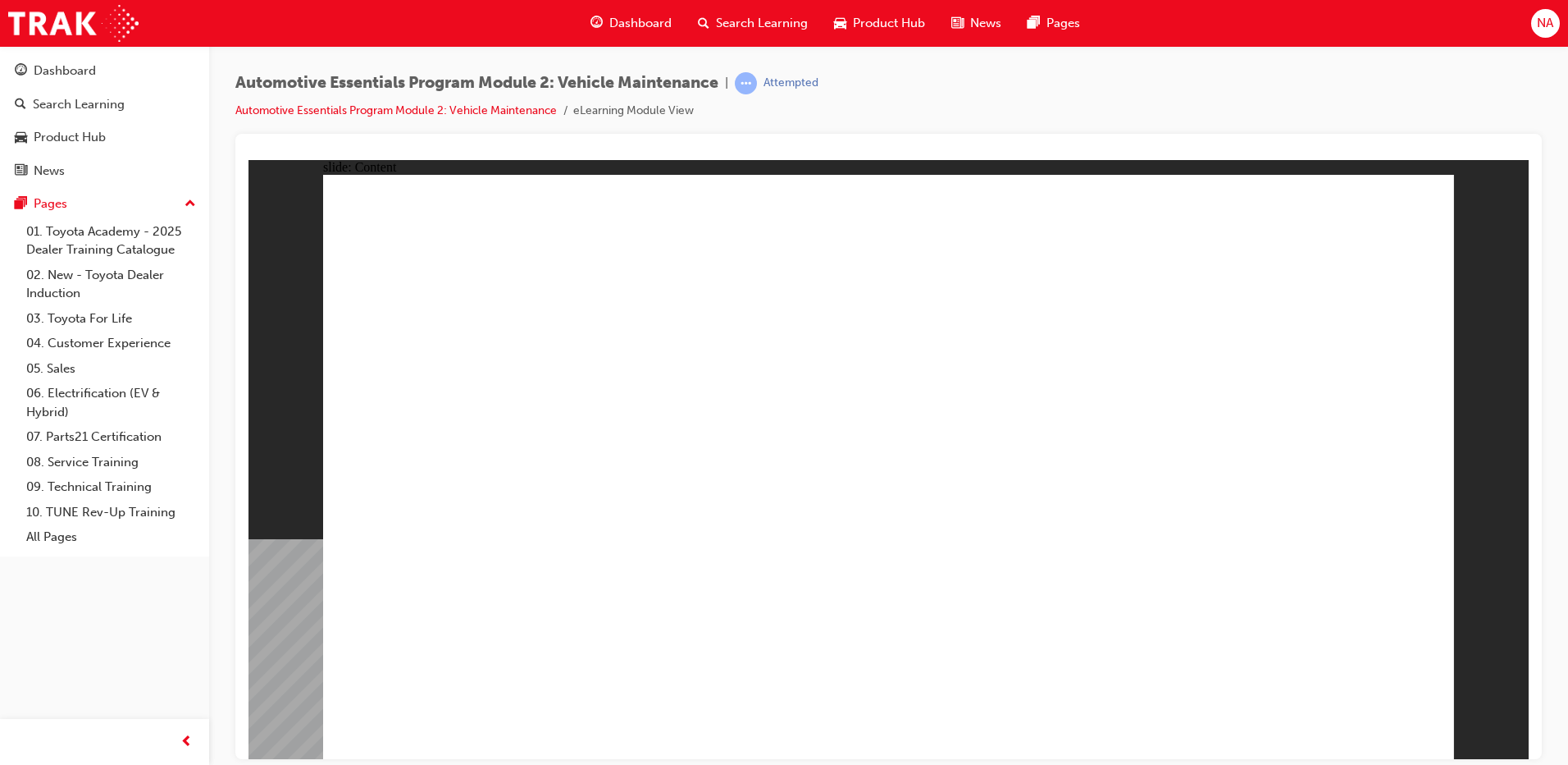
radio input "true"
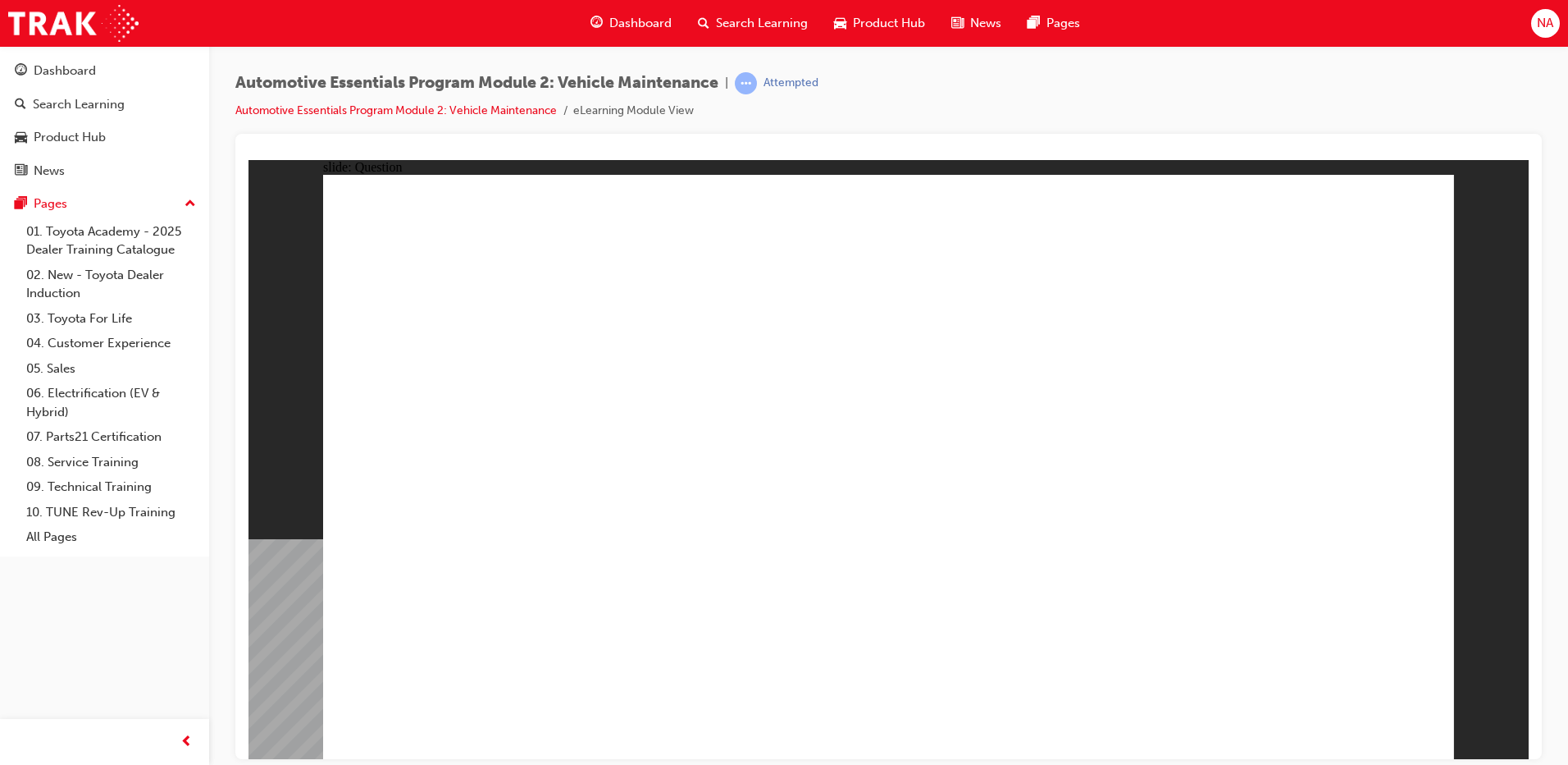
radio input "true"
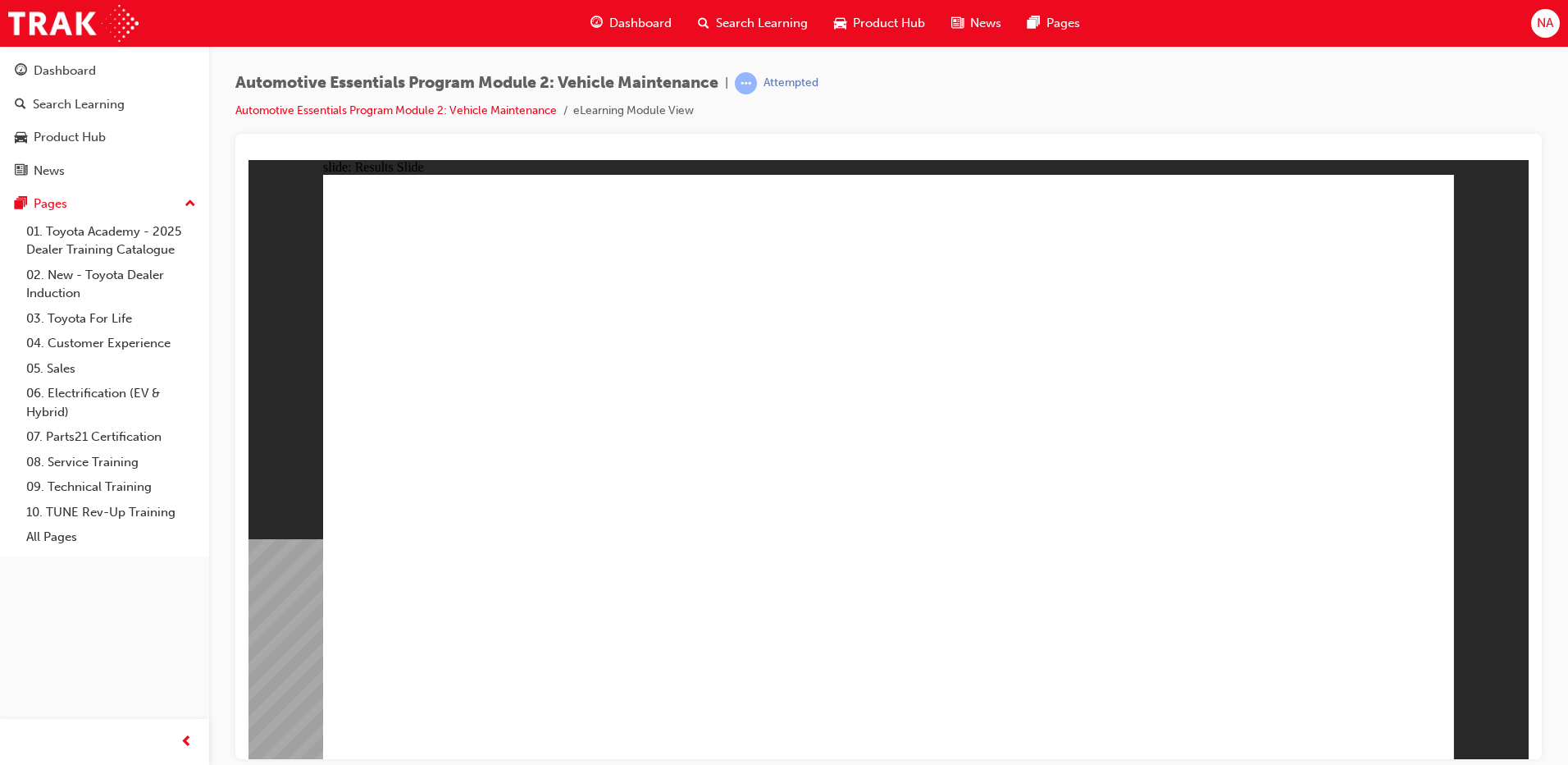
drag, startPoint x: 1416, startPoint y: 210, endPoint x: 1402, endPoint y: 229, distance: 23.6
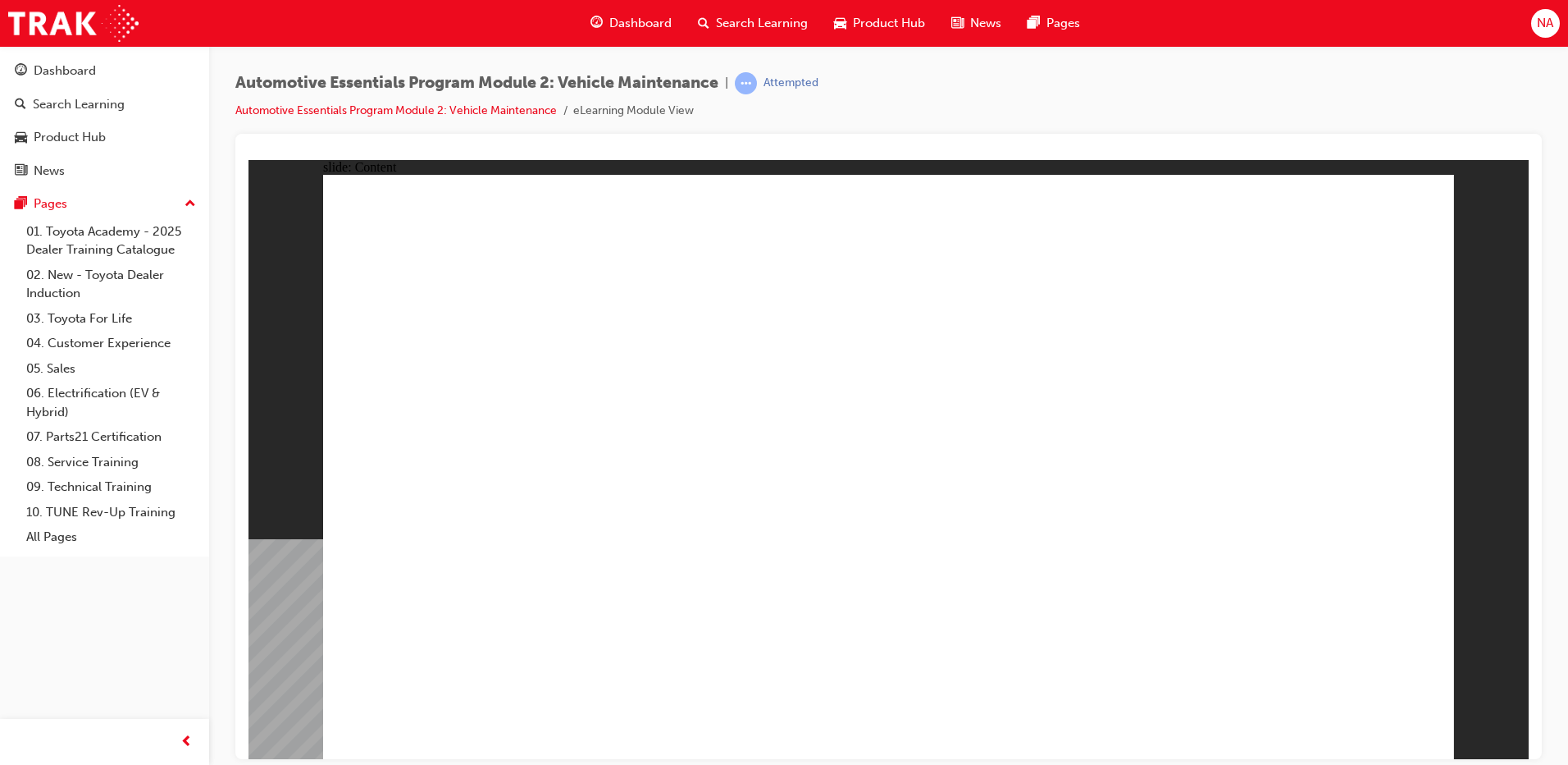
drag, startPoint x: 1403, startPoint y: 215, endPoint x: 1377, endPoint y: 261, distance: 52.8
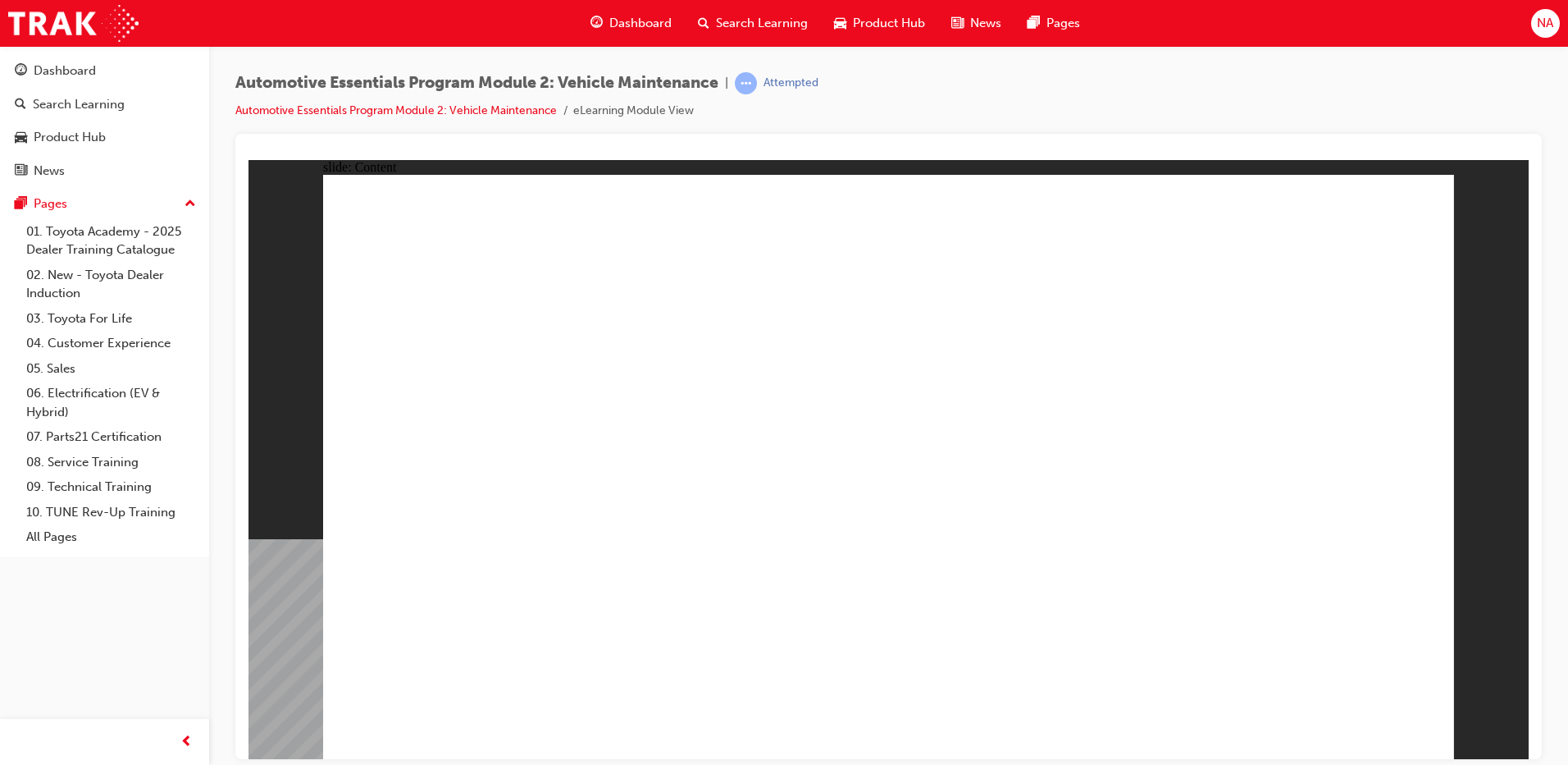
drag, startPoint x: 994, startPoint y: 505, endPoint x: 874, endPoint y: 512, distance: 120.2
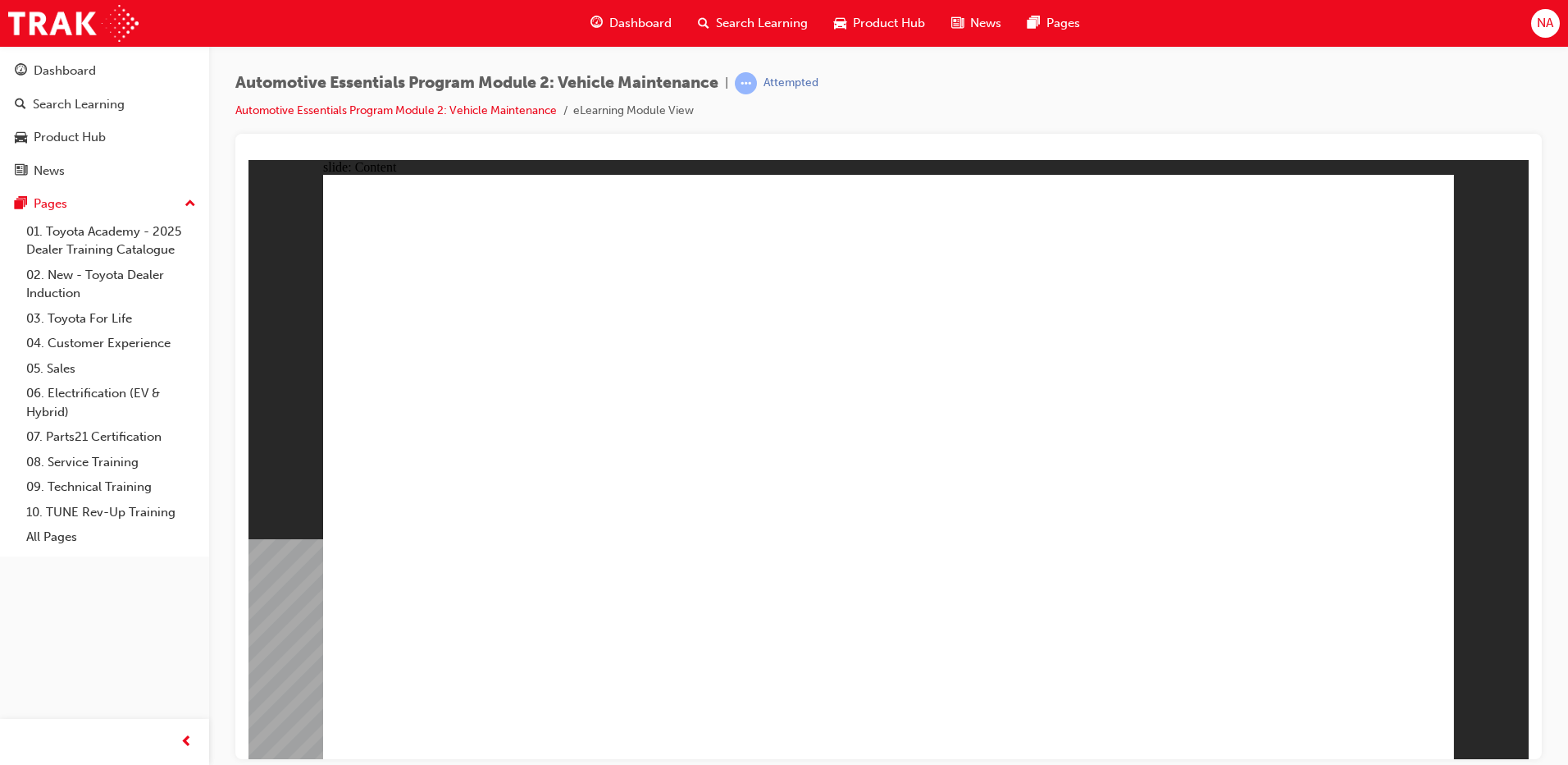
drag, startPoint x: 786, startPoint y: 522, endPoint x: 751, endPoint y: 451, distance: 79.2
drag, startPoint x: 436, startPoint y: 615, endPoint x: 640, endPoint y: 578, distance: 207.3
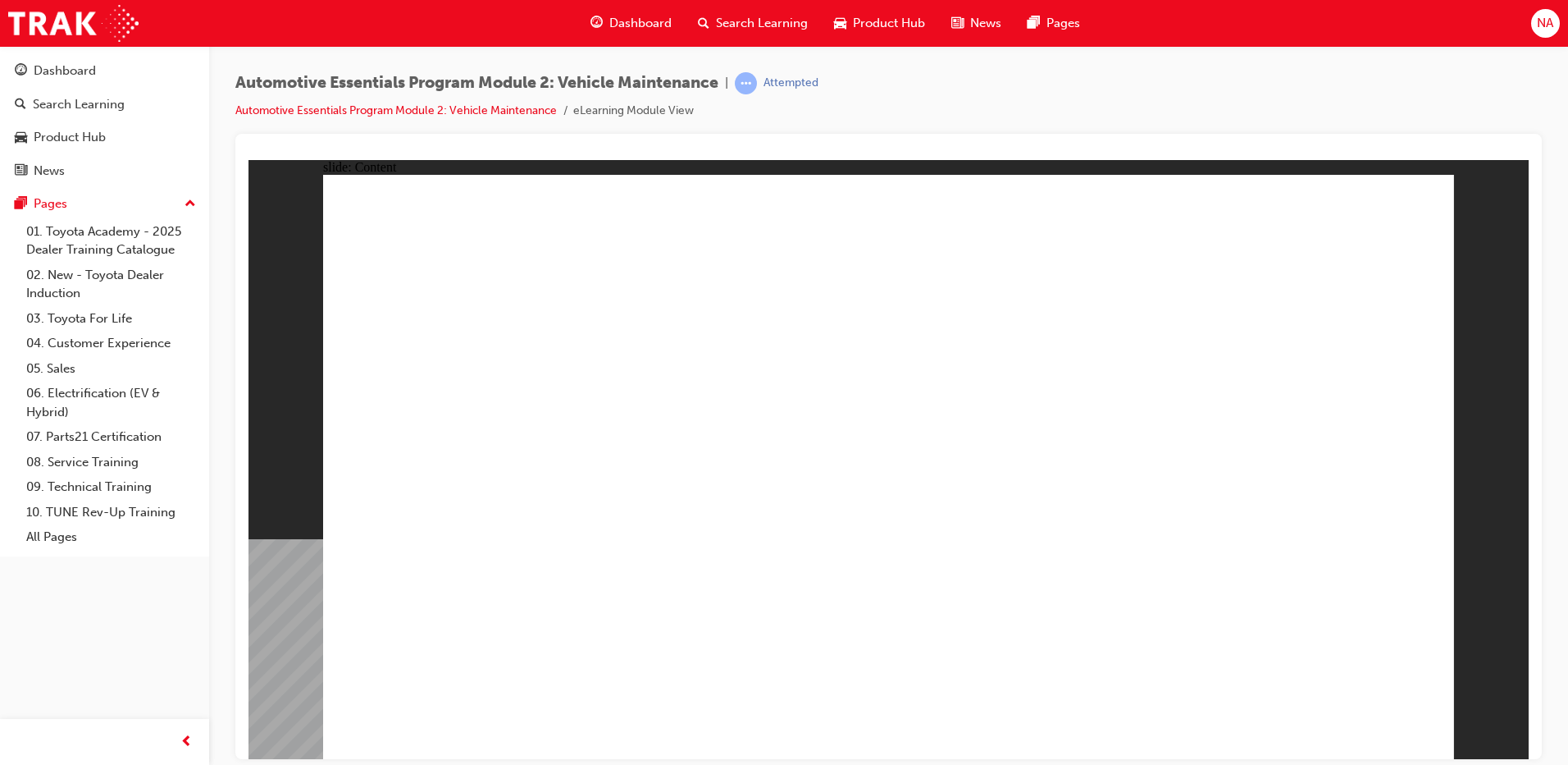
drag, startPoint x: 587, startPoint y: 343, endPoint x: 474, endPoint y: 170, distance: 206.6
drag, startPoint x: 528, startPoint y: 232, endPoint x: 556, endPoint y: 475, distance: 244.6
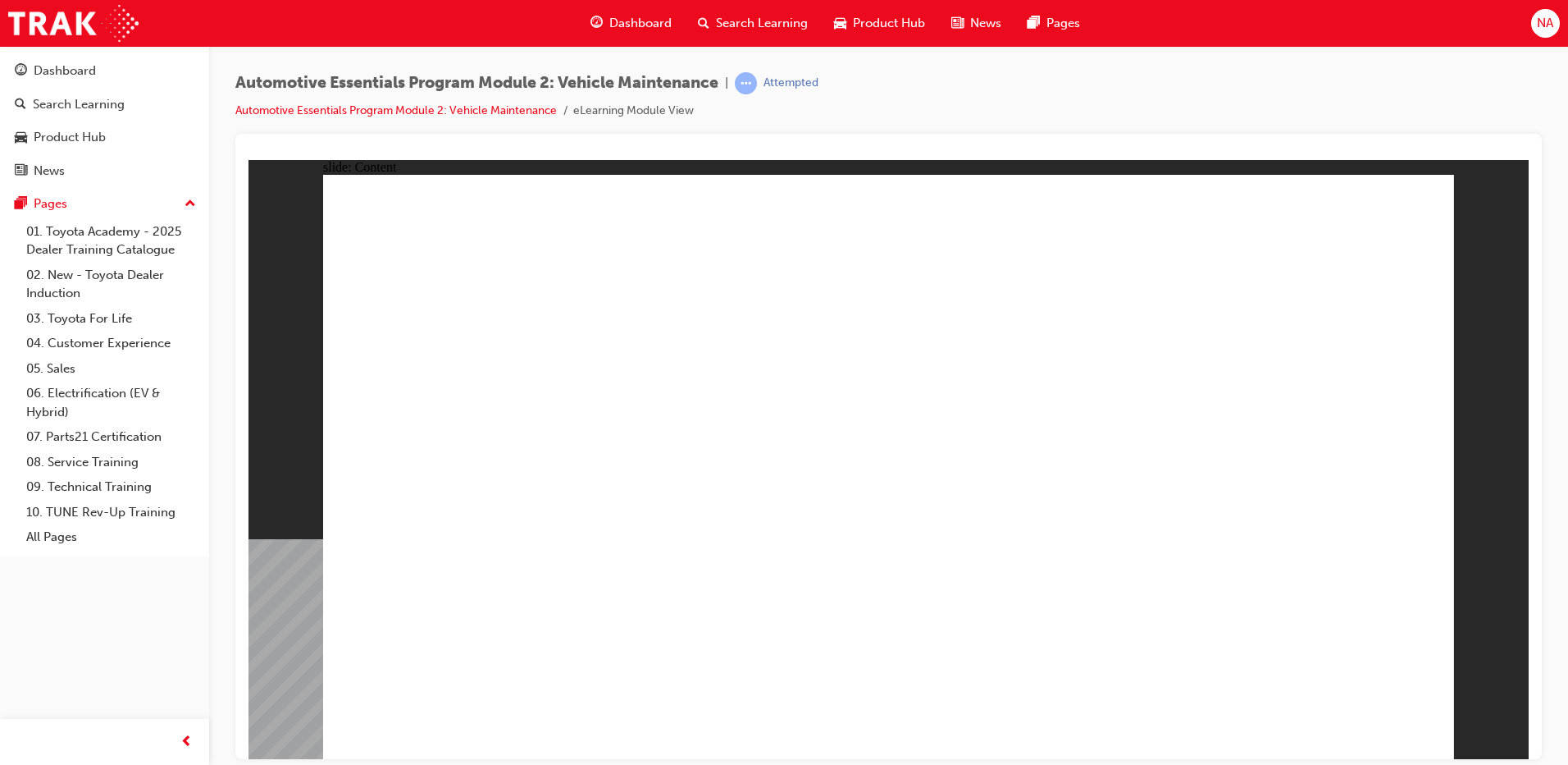
drag, startPoint x: 1405, startPoint y: 217, endPoint x: 1007, endPoint y: 311, distance: 408.9
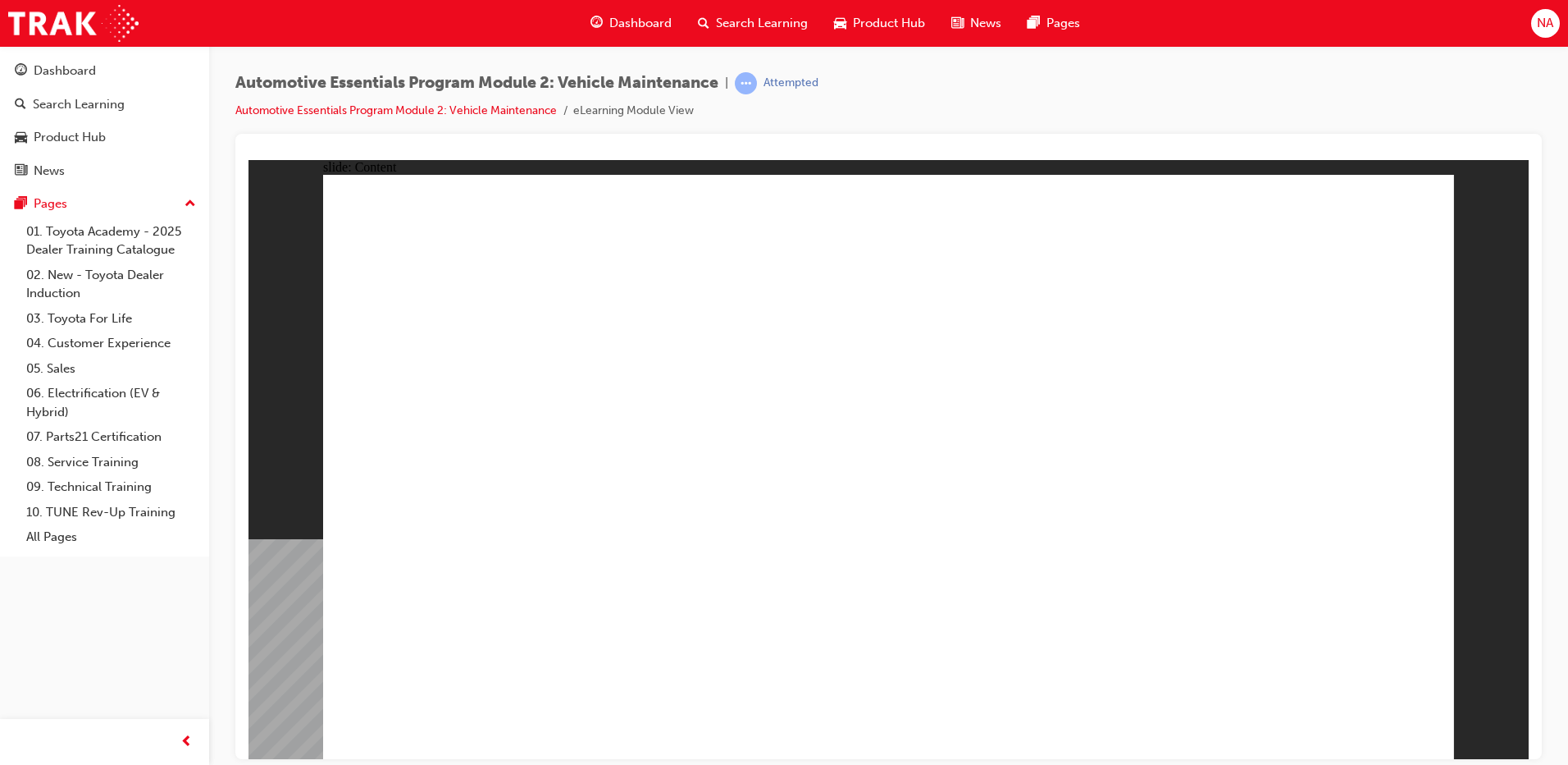
drag, startPoint x: 1402, startPoint y: 196, endPoint x: 1393, endPoint y: 212, distance: 18.4
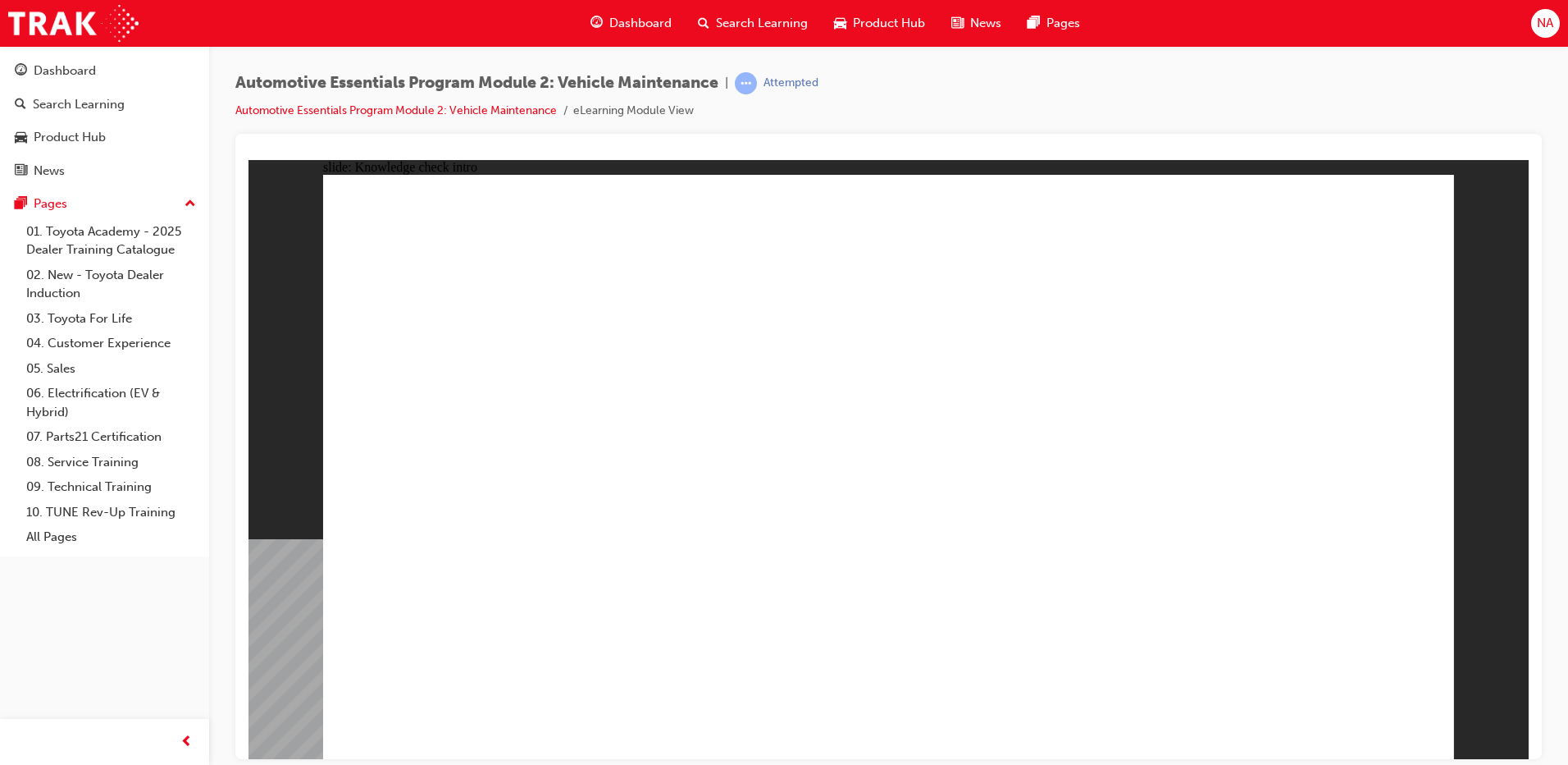
drag, startPoint x: 1107, startPoint y: 539, endPoint x: 1153, endPoint y: 590, distance: 68.7
radio input "true"
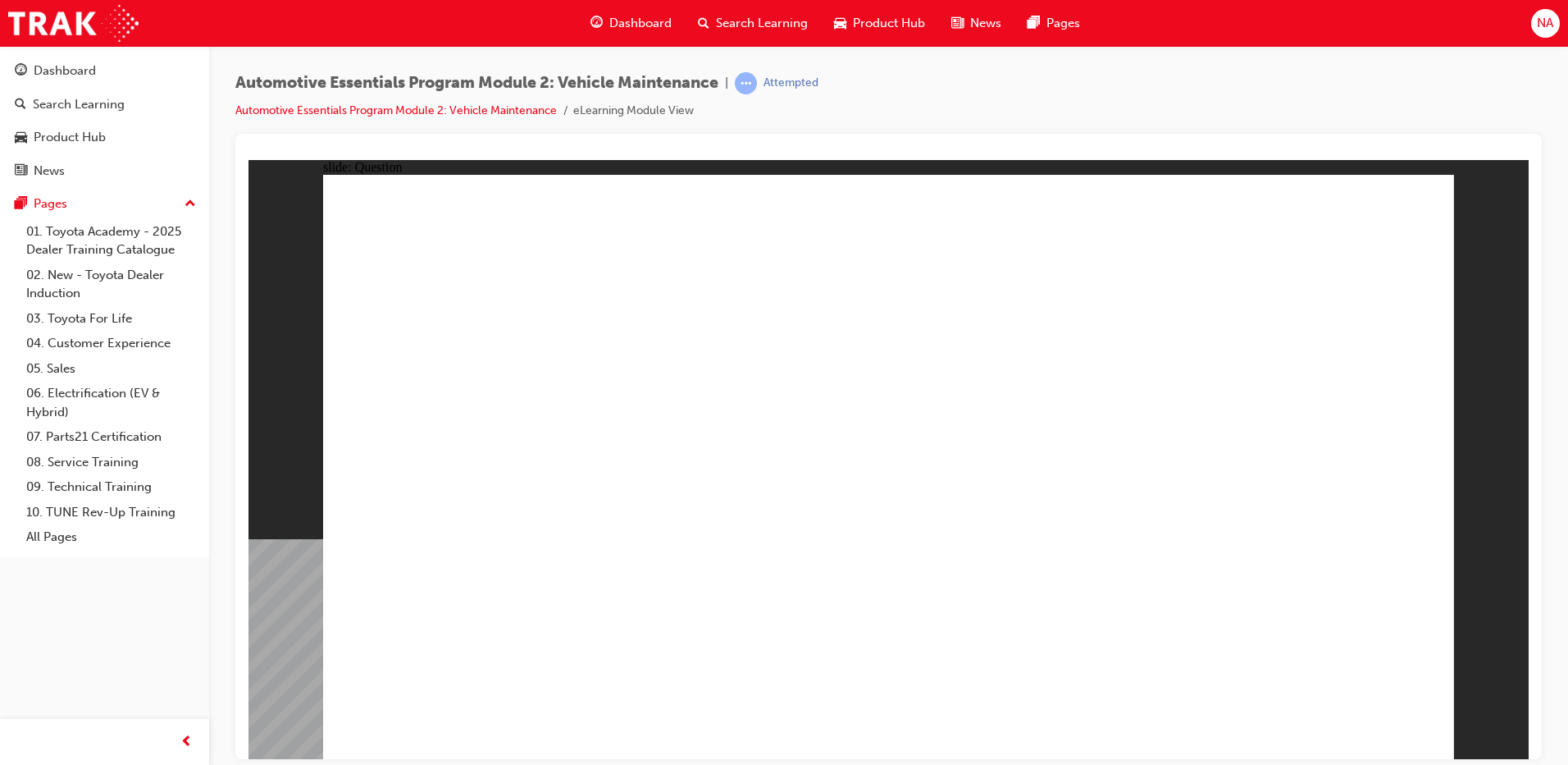
radio input "true"
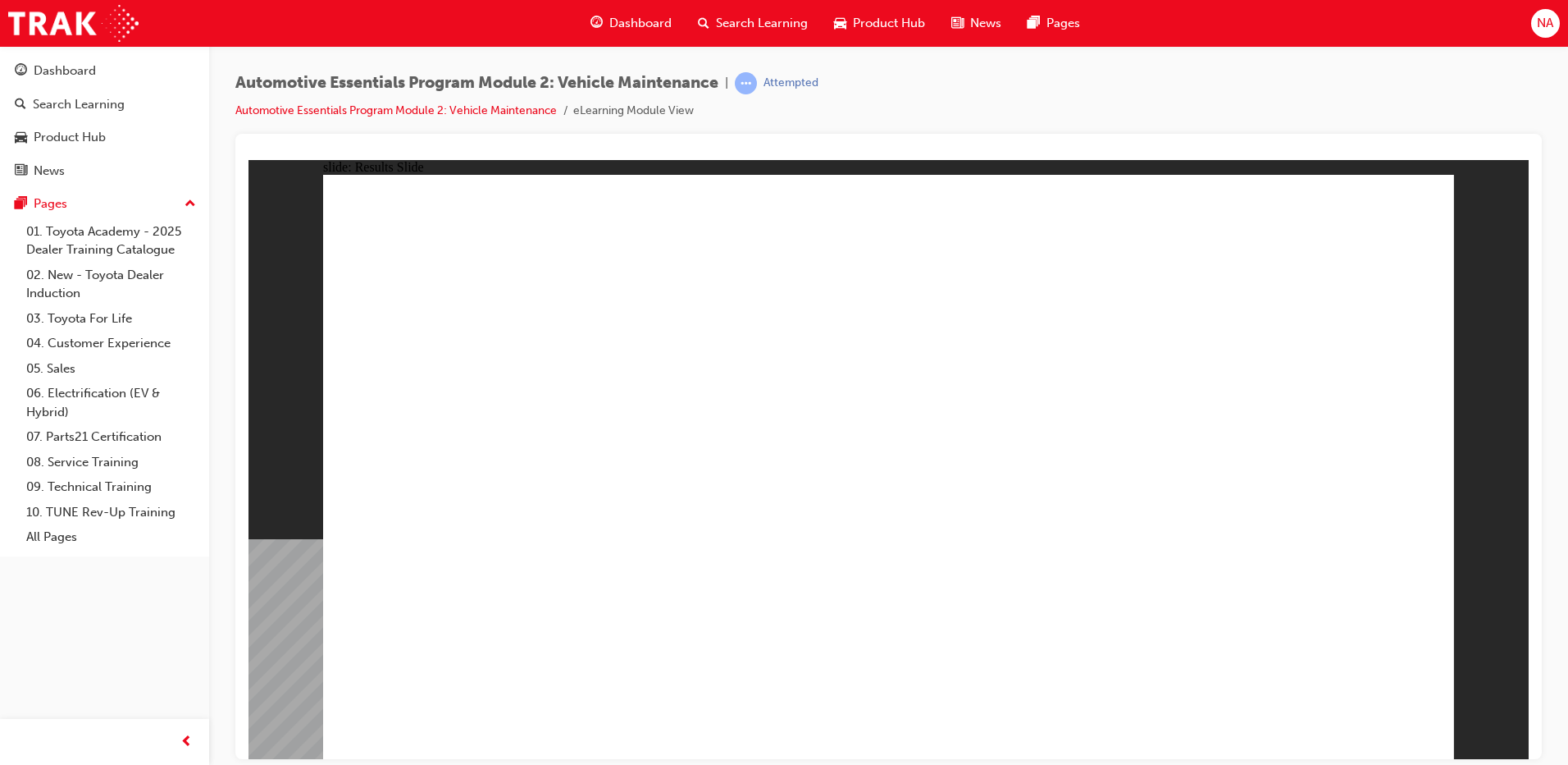
radio input "false"
radio input "true"
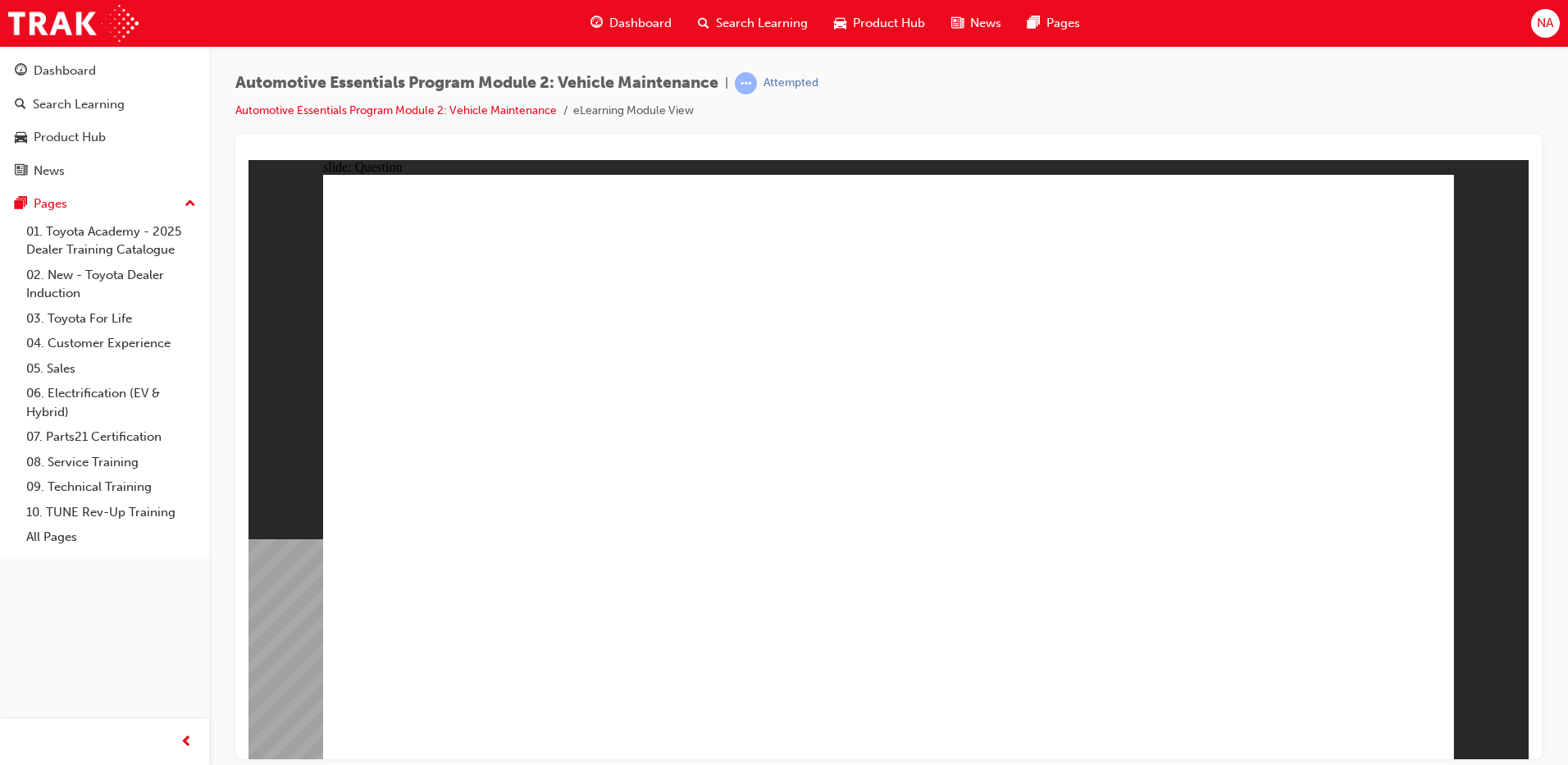
drag, startPoint x: 942, startPoint y: 582, endPoint x: 906, endPoint y: 573, distance: 37.1
drag, startPoint x: 1182, startPoint y: 328, endPoint x: 1191, endPoint y: 361, distance: 34.2
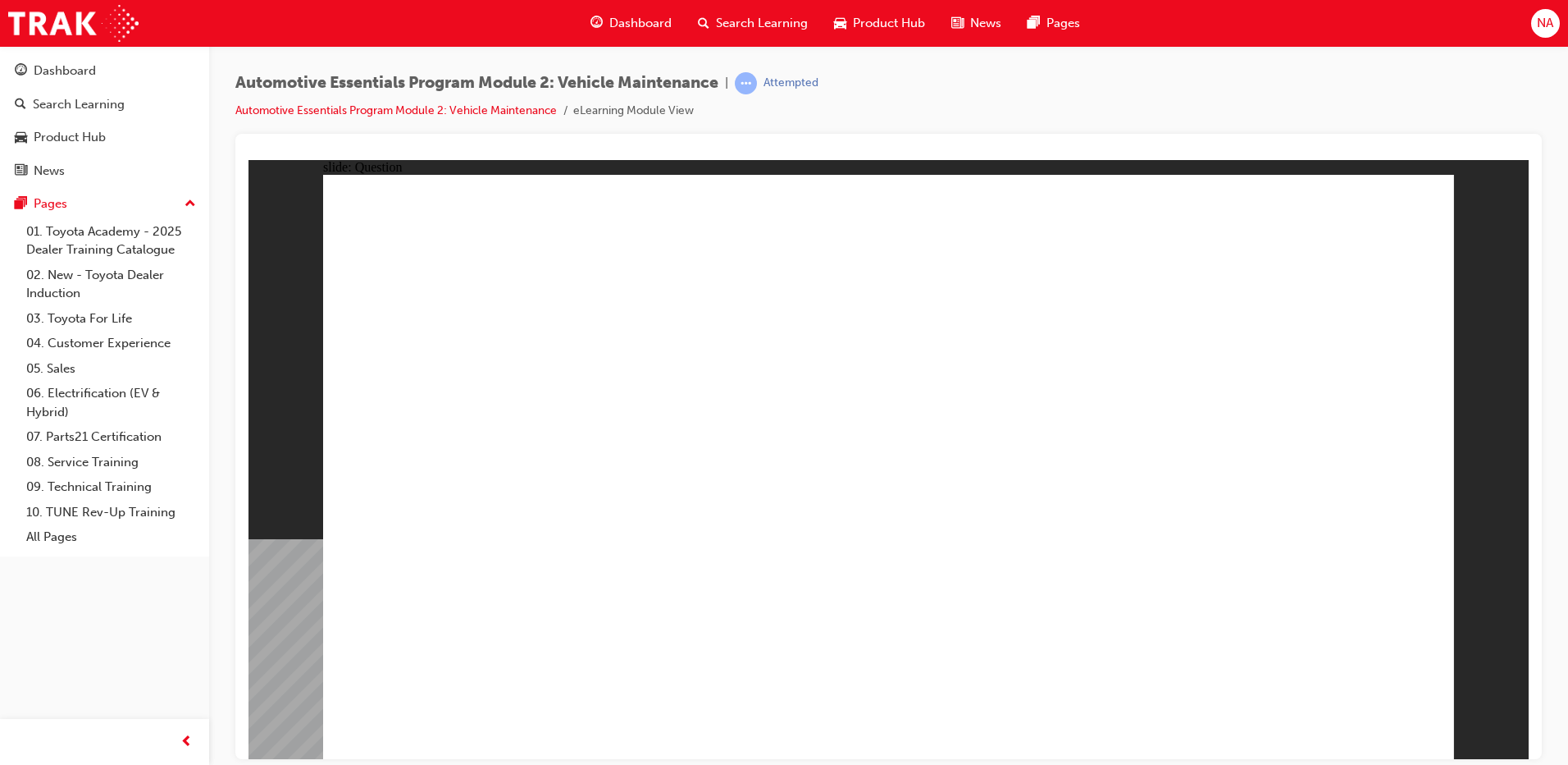
drag, startPoint x: 1191, startPoint y: 361, endPoint x: 1199, endPoint y: 380, distance: 20.6
radio input "true"
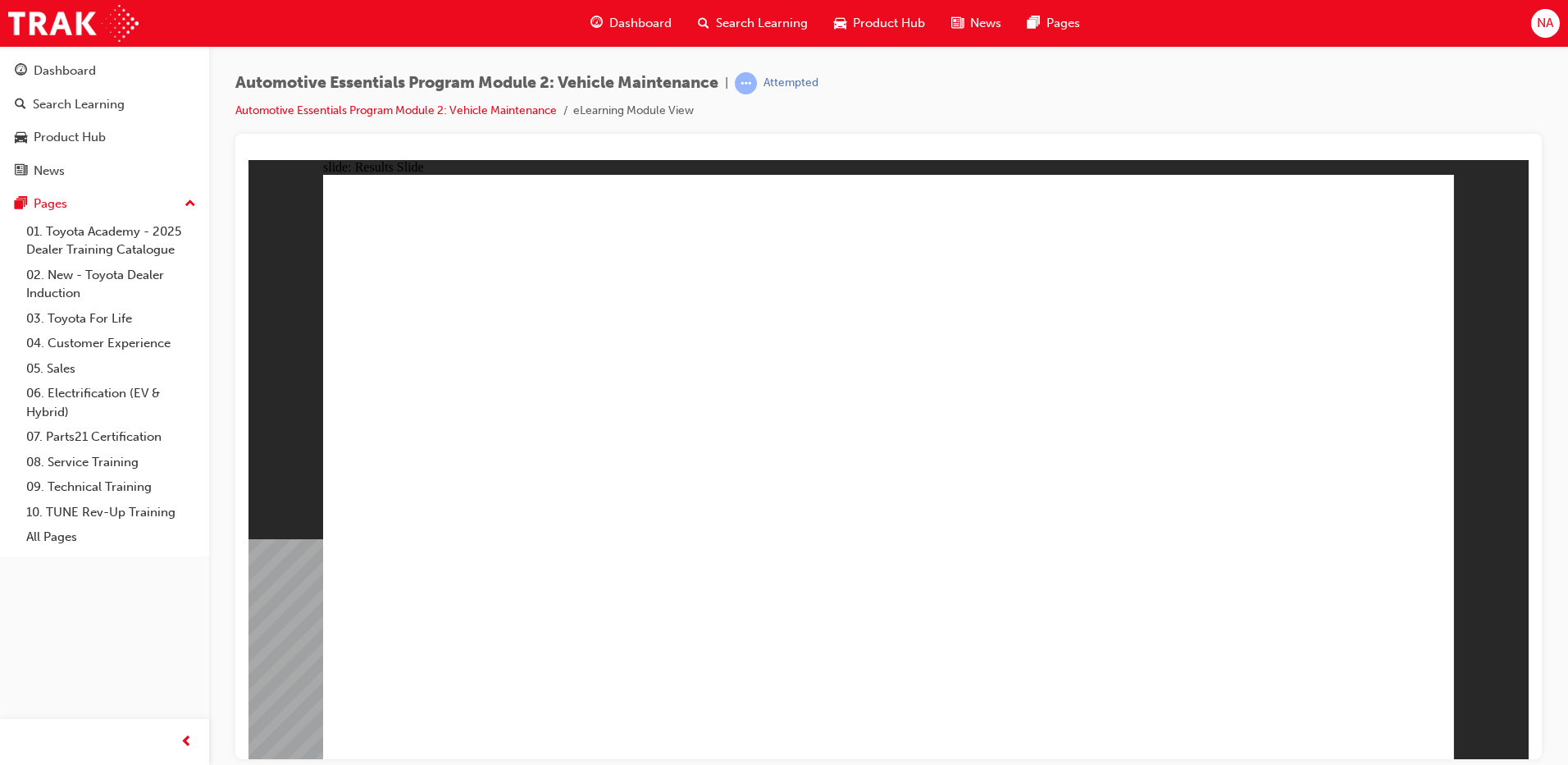
radio input "true"
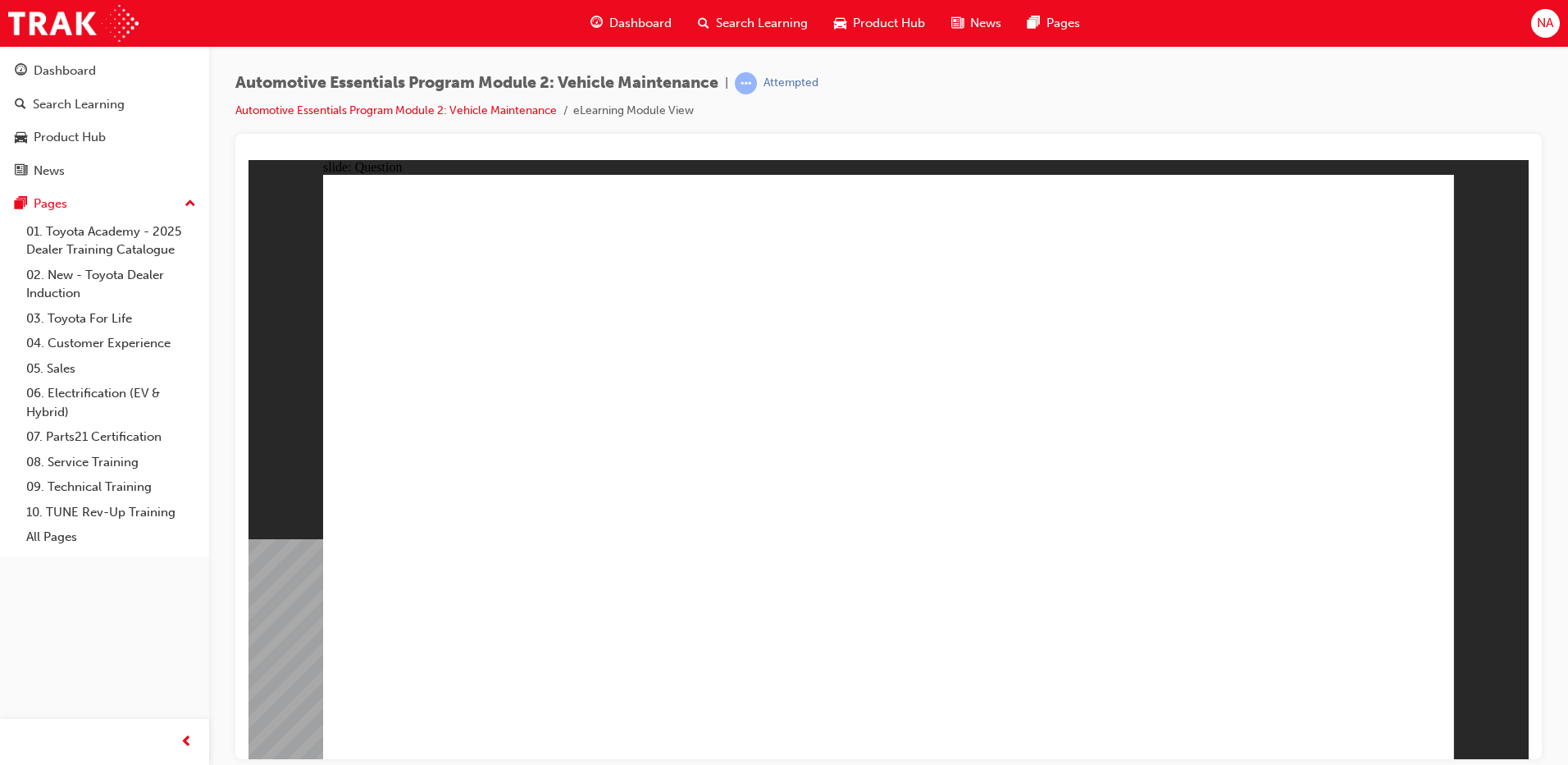
radio input "true"
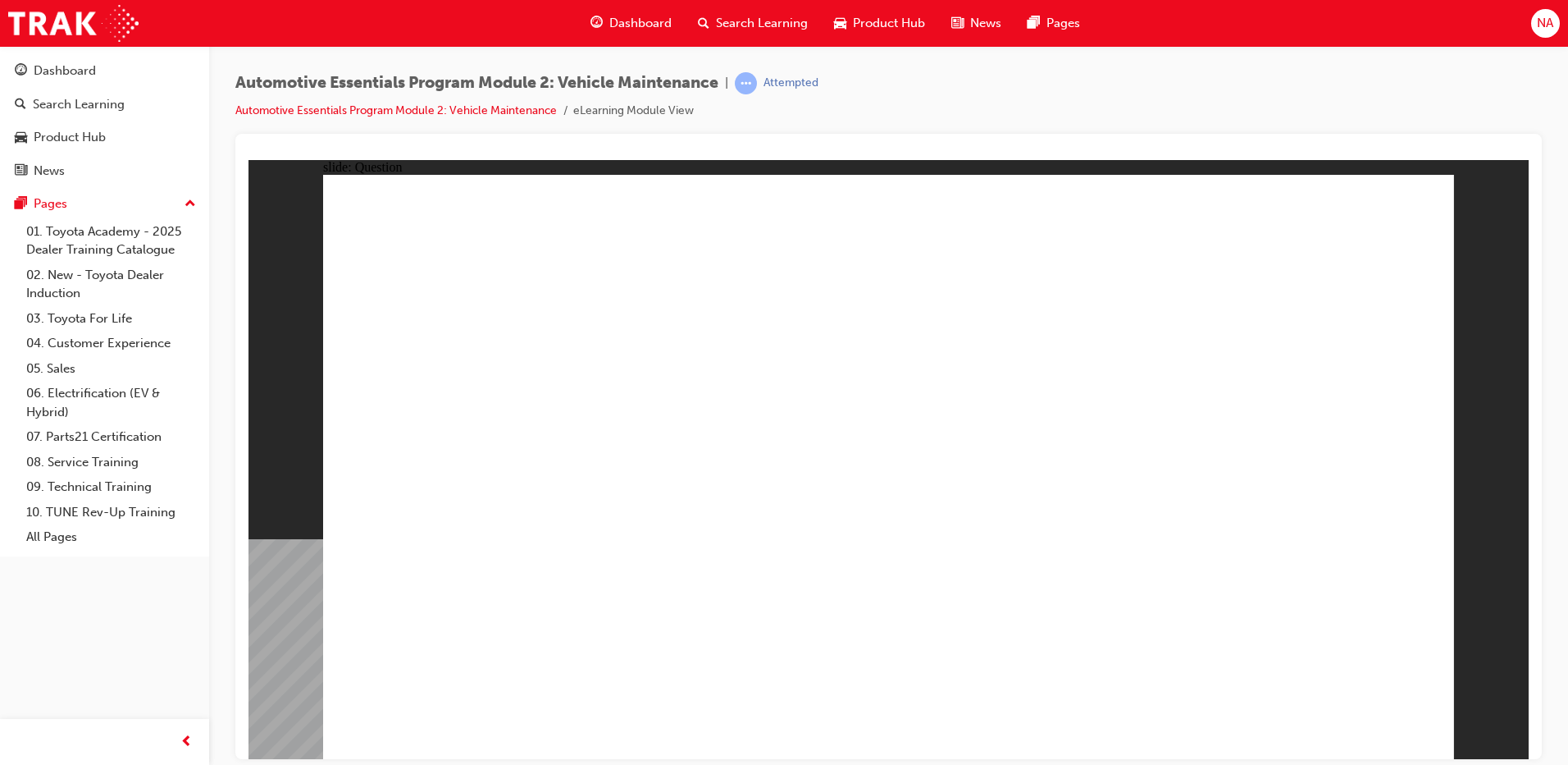
radio input "true"
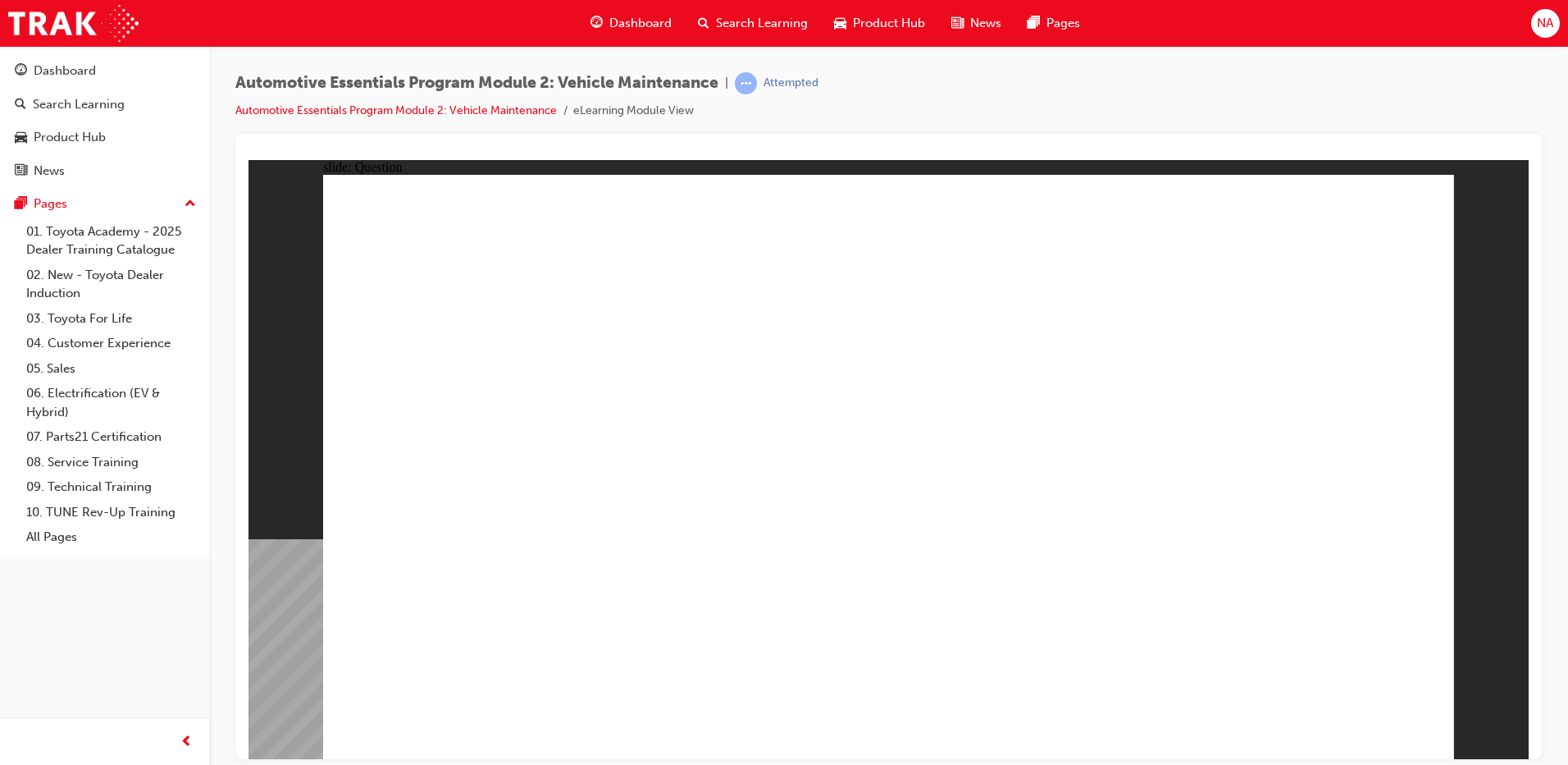
radio input "true"
